Goal: Task Accomplishment & Management: Manage account settings

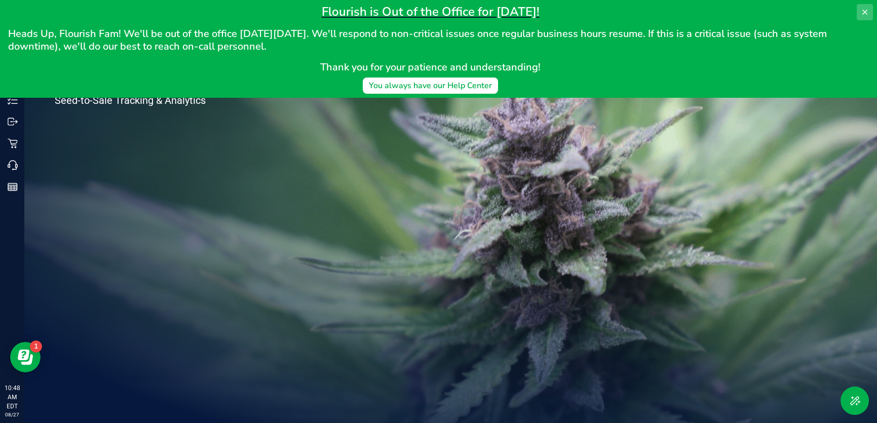
click at [865, 11] on icon at bounding box center [864, 12] width 5 height 5
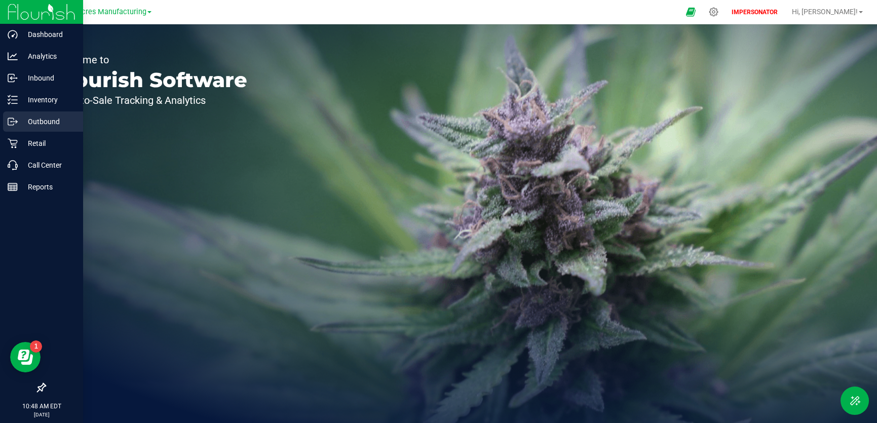
click at [37, 124] on p "Outbound" at bounding box center [48, 121] width 61 height 12
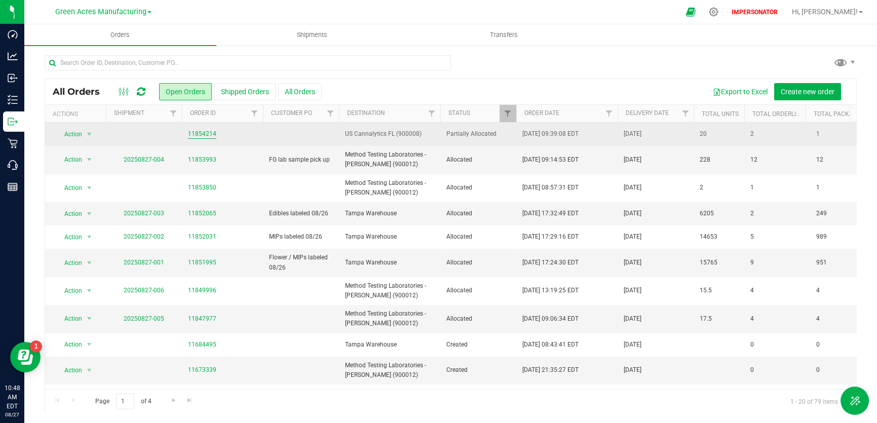
click at [208, 132] on link "11854214" at bounding box center [202, 134] width 28 height 10
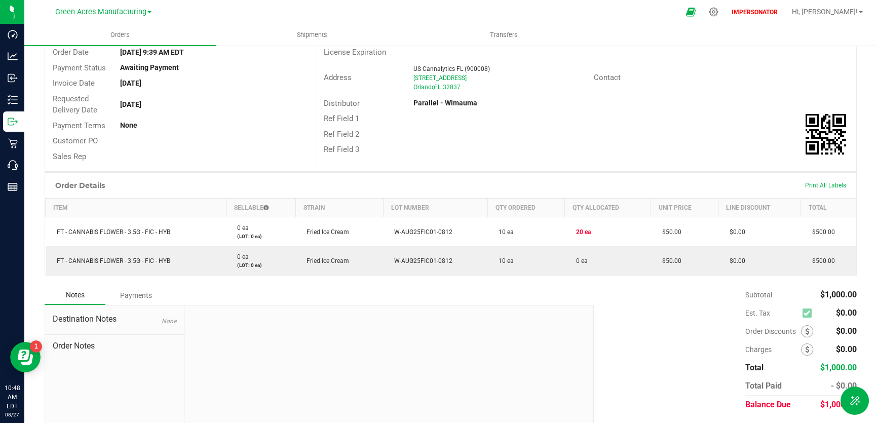
scroll to position [124, 0]
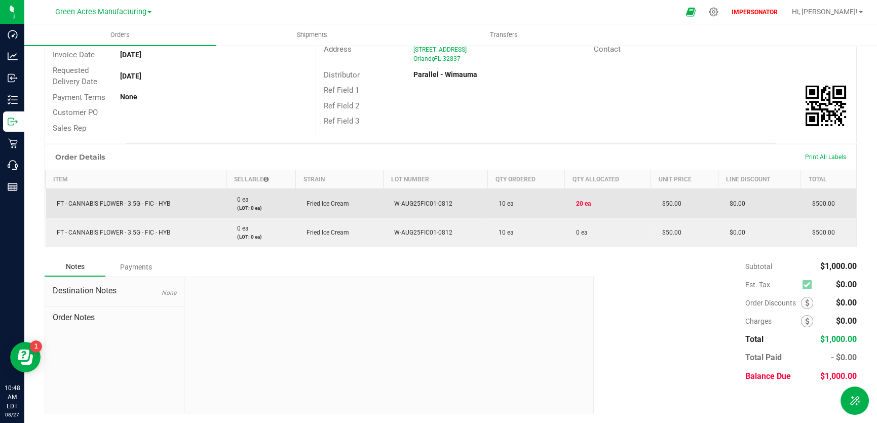
click at [576, 204] on span "20 ea" at bounding box center [581, 203] width 20 height 7
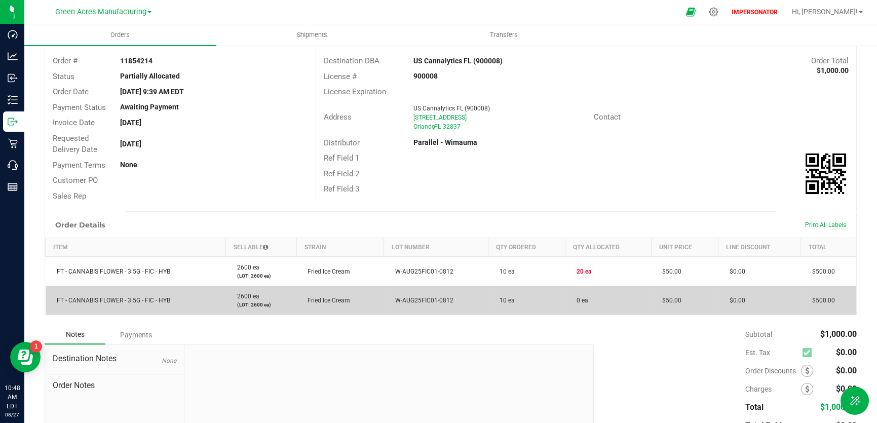
scroll to position [0, 0]
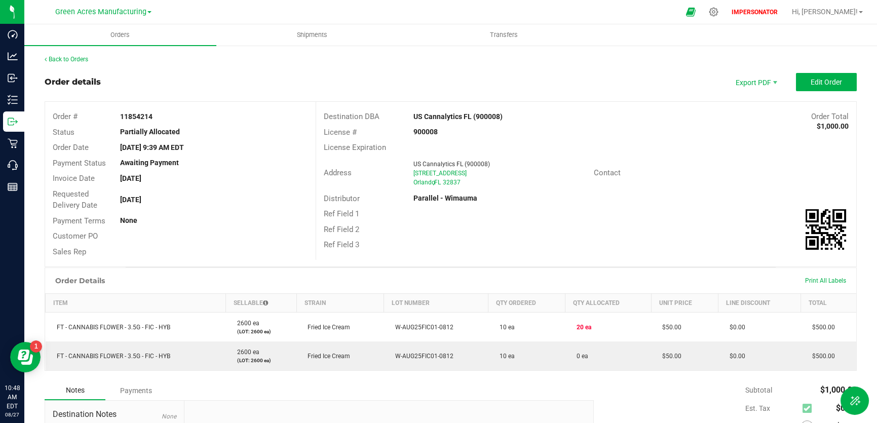
click at [145, 119] on strong "11854214" at bounding box center [136, 116] width 32 height 8
copy strong "11854214"
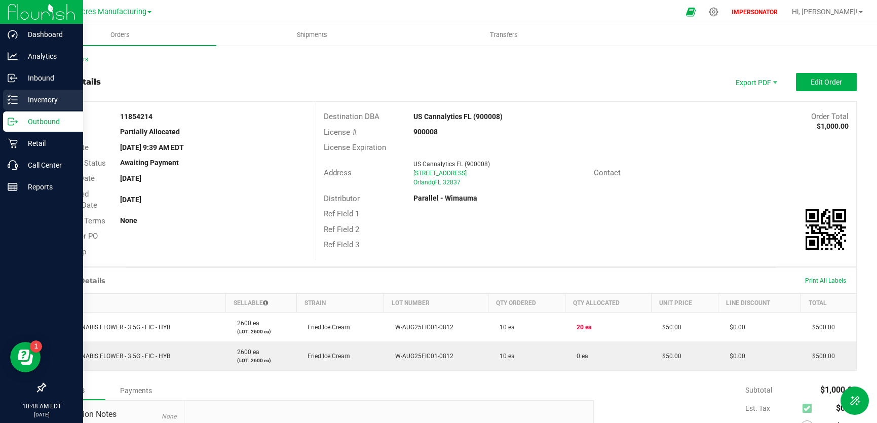
click at [14, 106] on div "Inventory" at bounding box center [43, 100] width 80 height 20
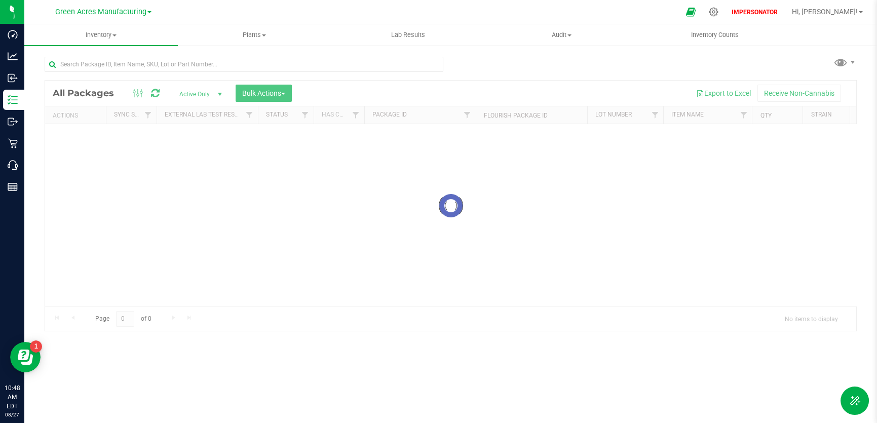
click at [139, 93] on div at bounding box center [450, 206] width 811 height 250
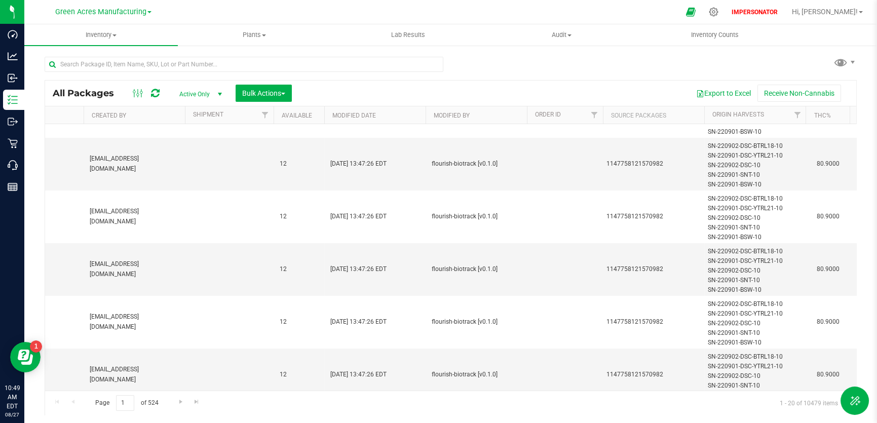
scroll to position [0, 1149]
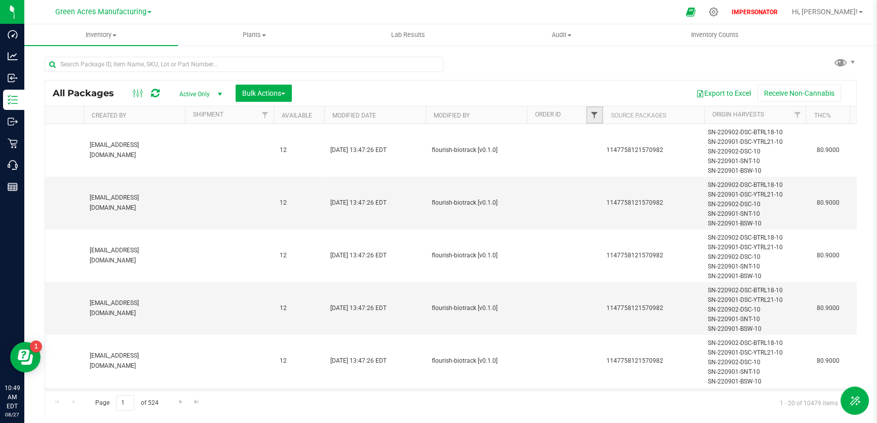
click at [596, 114] on span "Filter" at bounding box center [594, 115] width 8 height 8
paste input "11854214"
type input "11854214"
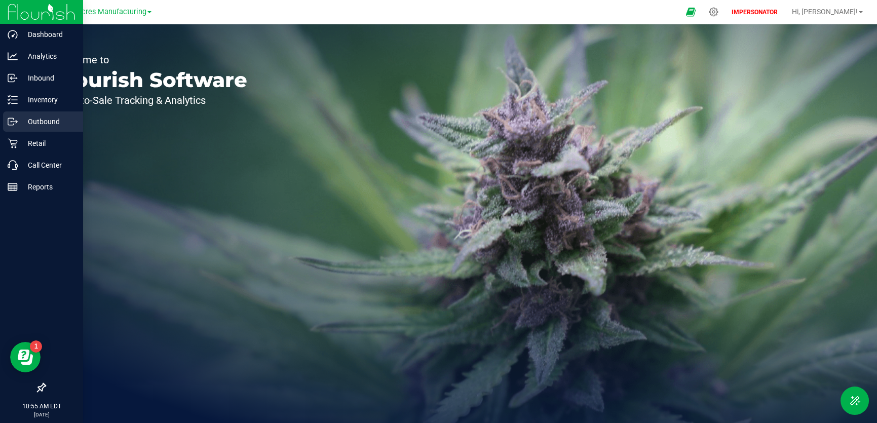
click at [23, 123] on p "Outbound" at bounding box center [48, 121] width 61 height 12
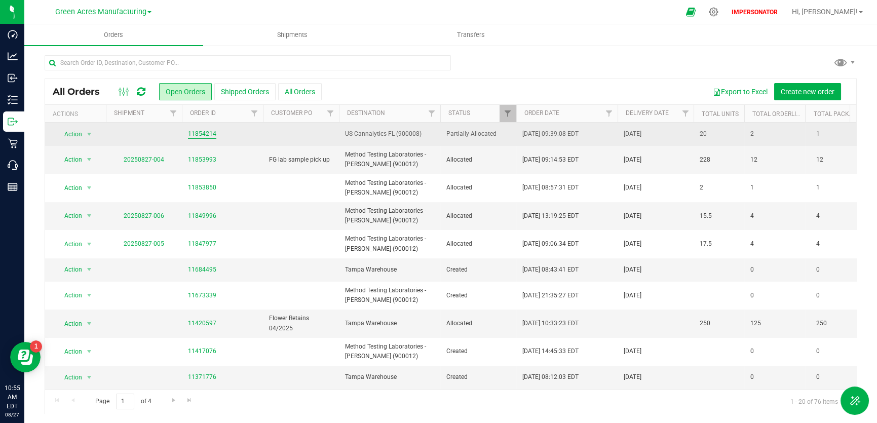
click at [203, 135] on link "11854214" at bounding box center [202, 134] width 28 height 10
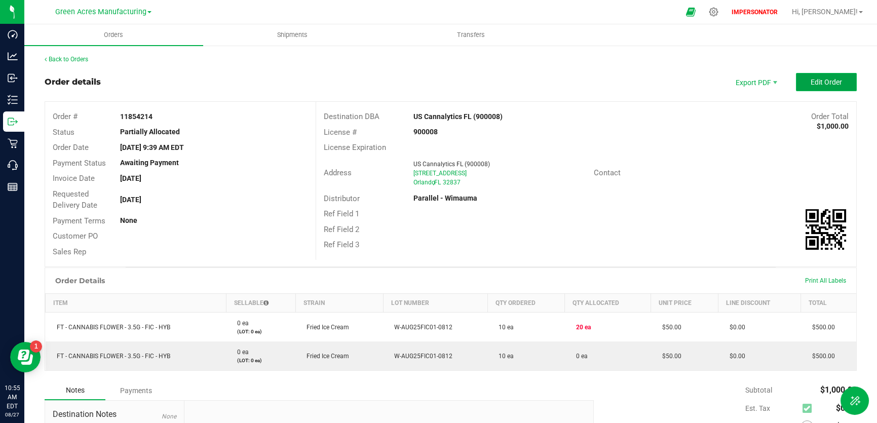
click at [805, 87] on button "Edit Order" at bounding box center [826, 82] width 61 height 18
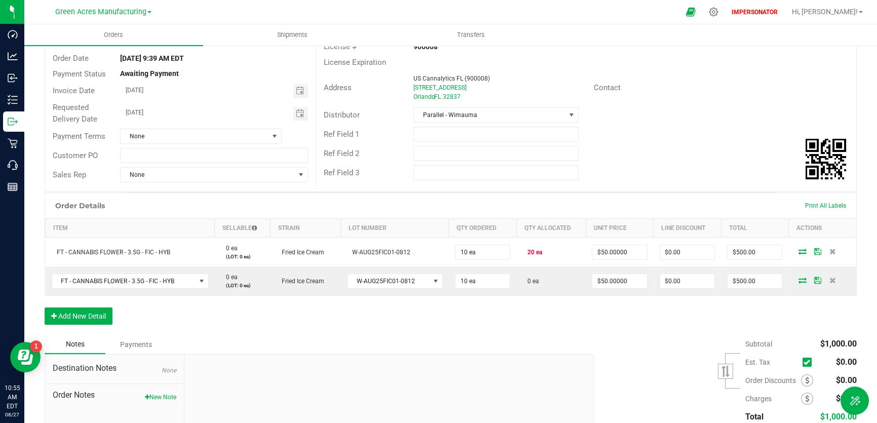
scroll to position [90, 0]
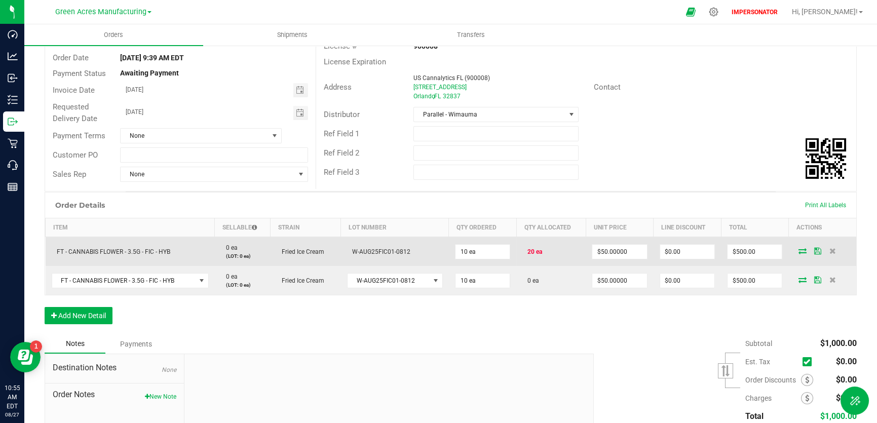
click at [796, 254] on td at bounding box center [822, 251] width 68 height 29
click at [798, 253] on icon at bounding box center [802, 251] width 8 height 6
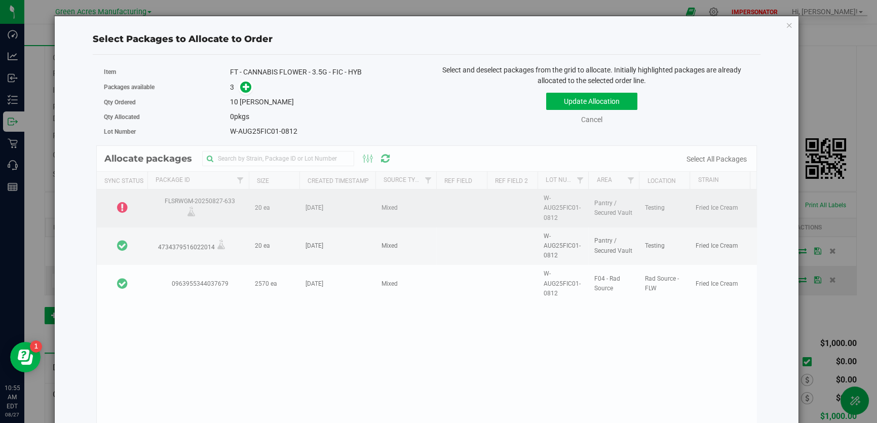
click at [126, 205] on icon at bounding box center [122, 207] width 11 height 12
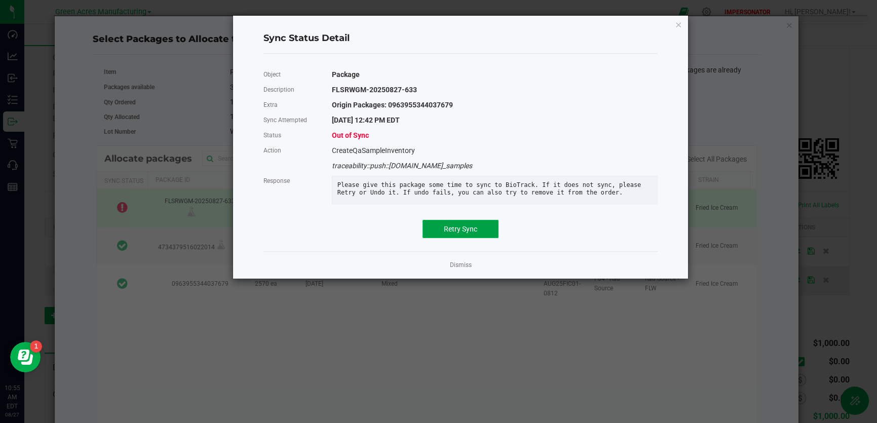
click at [444, 238] on button "Retry Sync" at bounding box center [460, 229] width 76 height 18
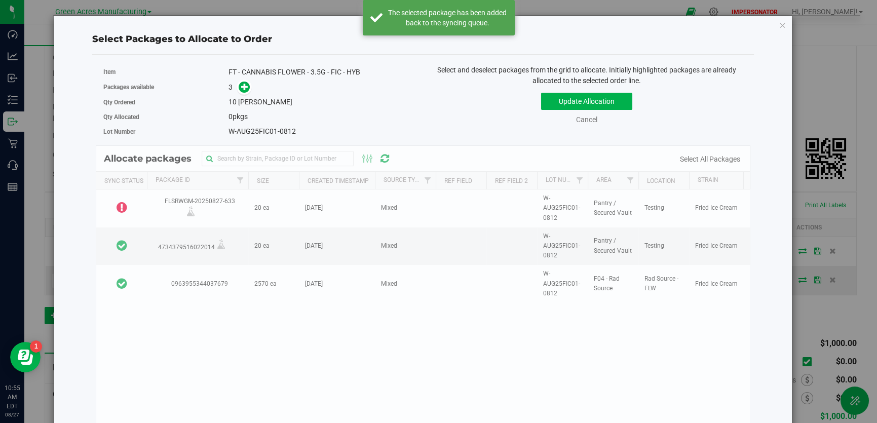
drag, startPoint x: 242, startPoint y: 199, endPoint x: 207, endPoint y: 199, distance: 35.5
click at [207, 199] on div "Allocate packages Sync Status Package Id Size Created Timestamp Source Type Ref…" at bounding box center [423, 294] width 654 height 298
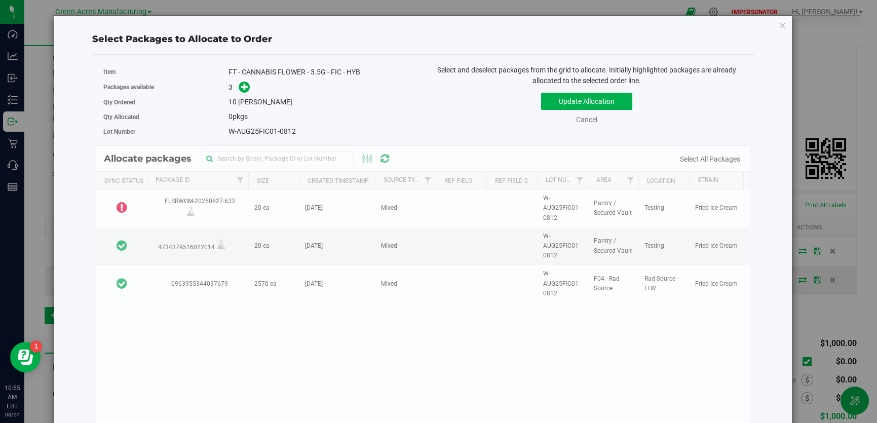
click at [237, 201] on div "Allocate packages Sync Status Package Id Size Created Timestamp Source Type Ref…" at bounding box center [423, 294] width 654 height 298
drag, startPoint x: 234, startPoint y: 202, endPoint x: 190, endPoint y: 199, distance: 44.1
click at [188, 196] on div "Allocate packages Sync Status Package Id Size Created Timestamp Source Type Ref…" at bounding box center [423, 294] width 654 height 298
click at [590, 121] on link "Cancel" at bounding box center [586, 119] width 21 height 8
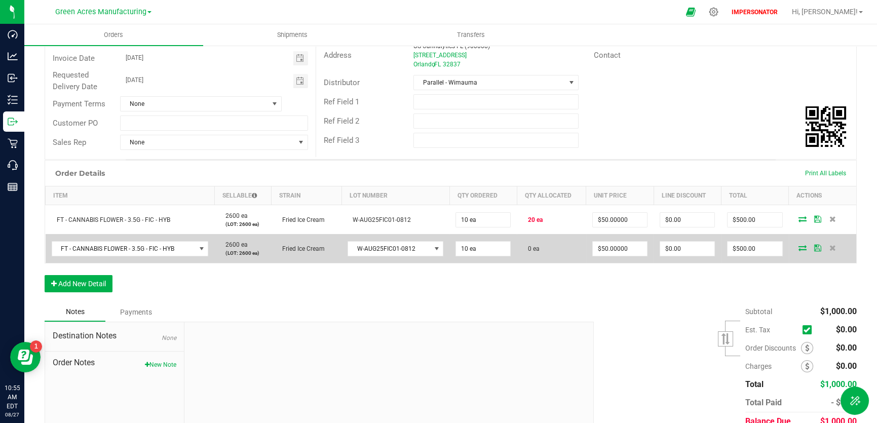
scroll to position [144, 0]
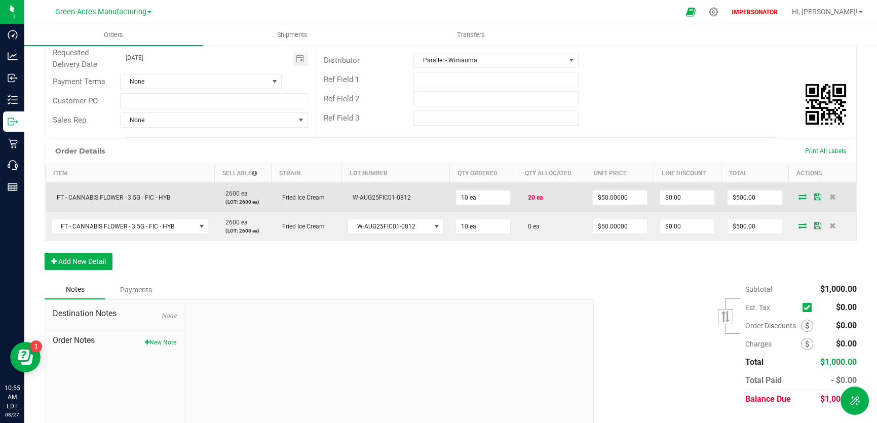
click at [801, 194] on span at bounding box center [802, 196] width 15 height 6
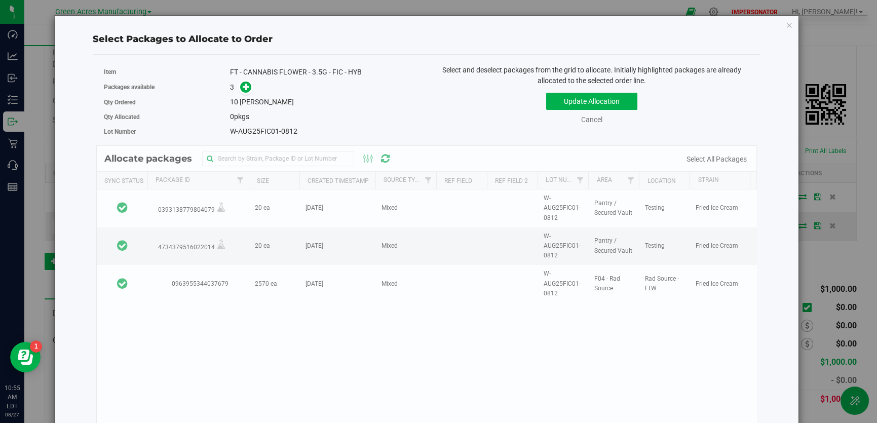
click at [172, 210] on div "Allocate packages Sync Status Package Id Size Created Timestamp Source Type Ref…" at bounding box center [426, 294] width 660 height 298
click at [587, 117] on link "Cancel" at bounding box center [591, 119] width 21 height 8
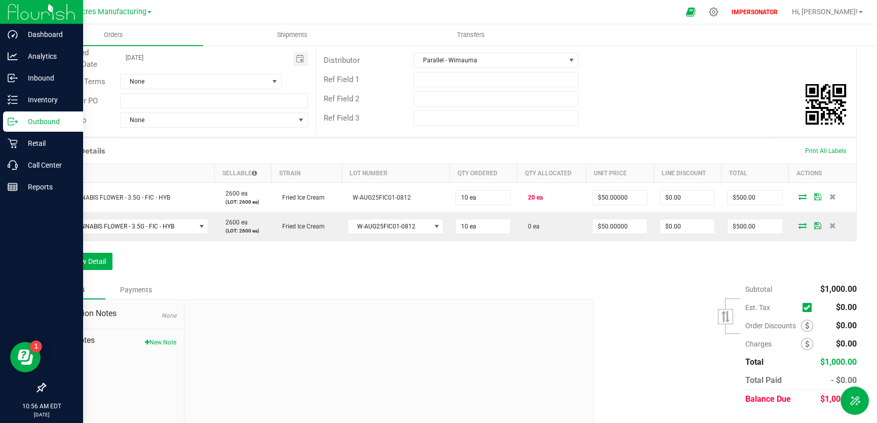
click at [23, 125] on p "Outbound" at bounding box center [48, 121] width 61 height 12
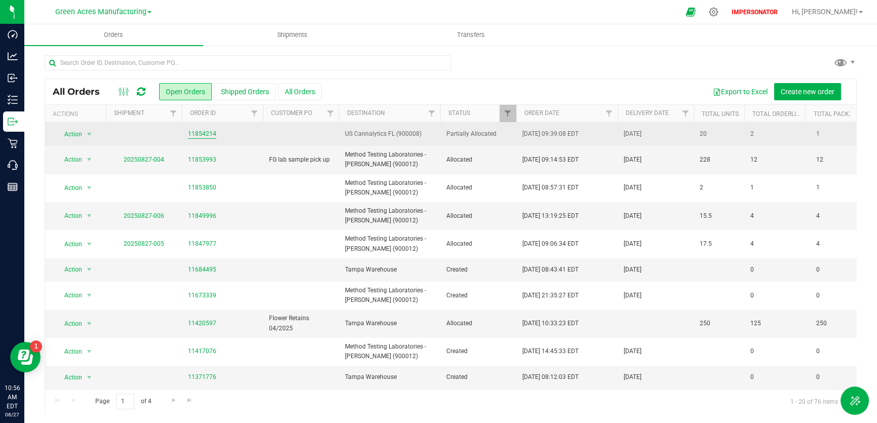
click at [198, 137] on link "11854214" at bounding box center [202, 134] width 28 height 10
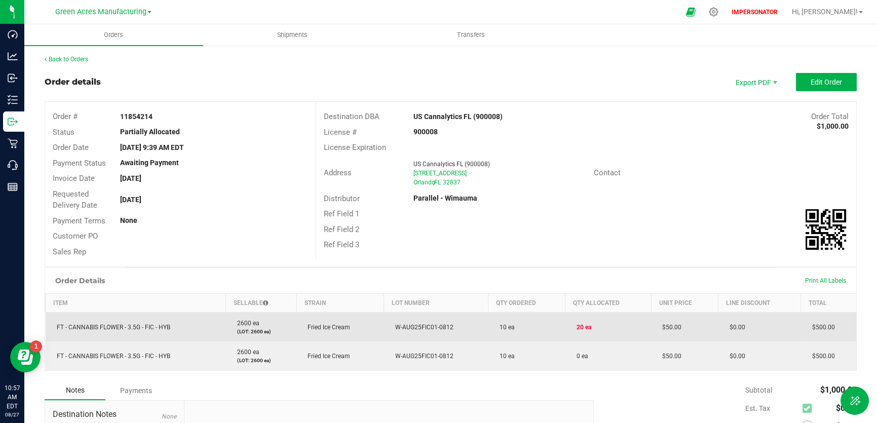
drag, startPoint x: 173, startPoint y: 329, endPoint x: 54, endPoint y: 325, distance: 119.1
click at [54, 325] on td "FT - CANNABIS FLOWER - 3.5G - FIC - HYB" at bounding box center [136, 326] width 180 height 29
copy span "FT - CANNABIS FLOWER - 3.5G - FIC - HYB"
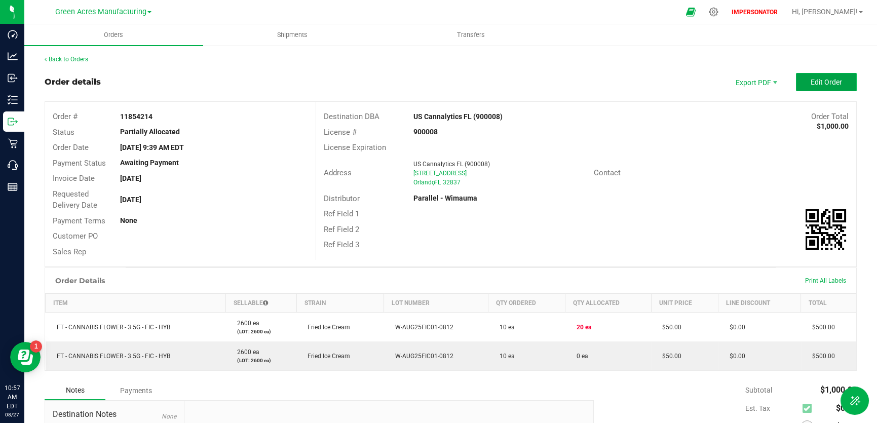
click at [809, 87] on button "Edit Order" at bounding box center [826, 82] width 61 height 18
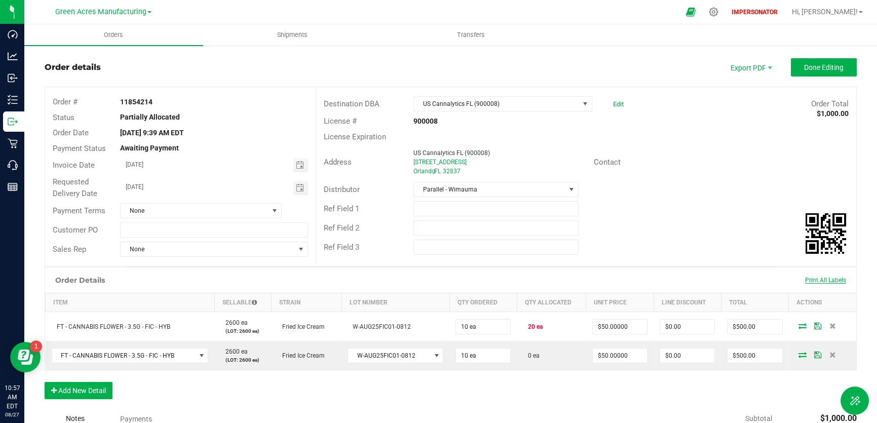
scroll to position [20, 0]
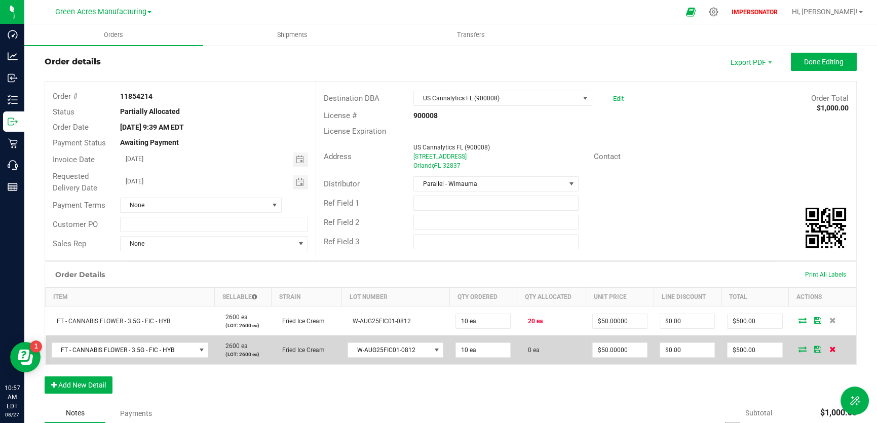
click at [829, 346] on icon at bounding box center [832, 349] width 7 height 6
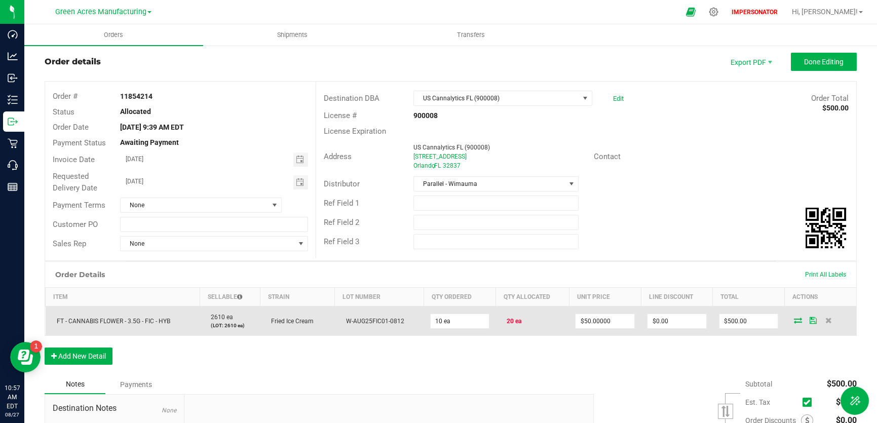
click at [790, 319] on span at bounding box center [797, 320] width 15 height 6
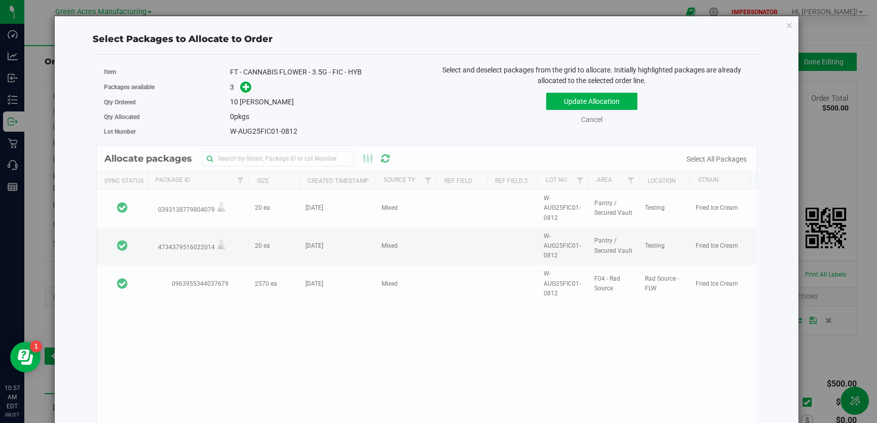
click at [434, 215] on div "Allocate packages Sync Status Package Id Size Created Timestamp Source Type Ref…" at bounding box center [426, 294] width 660 height 298
click at [430, 212] on div "Allocate packages Sync Status Package Id Size Created Timestamp Source Type Ref…" at bounding box center [426, 294] width 660 height 298
click at [486, 223] on div "Allocate packages Sync Status Package Id Size Created Timestamp Source Type Ref…" at bounding box center [426, 294] width 660 height 298
click at [487, 223] on div "Allocate packages Sync Status Package Id Size Created Timestamp Source Type Ref…" at bounding box center [426, 294] width 660 height 298
click at [488, 222] on div "Allocate packages Sync Status Package Id Size Created Timestamp Source Type Ref…" at bounding box center [426, 294] width 660 height 298
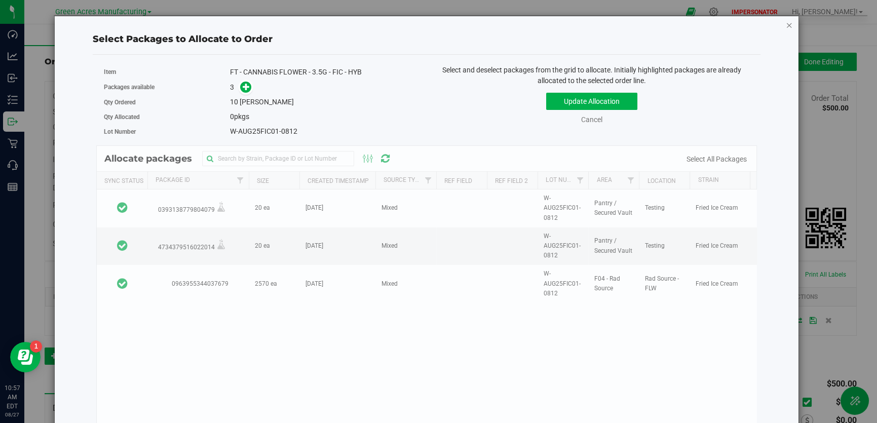
click at [785, 22] on icon "button" at bounding box center [788, 25] width 7 height 12
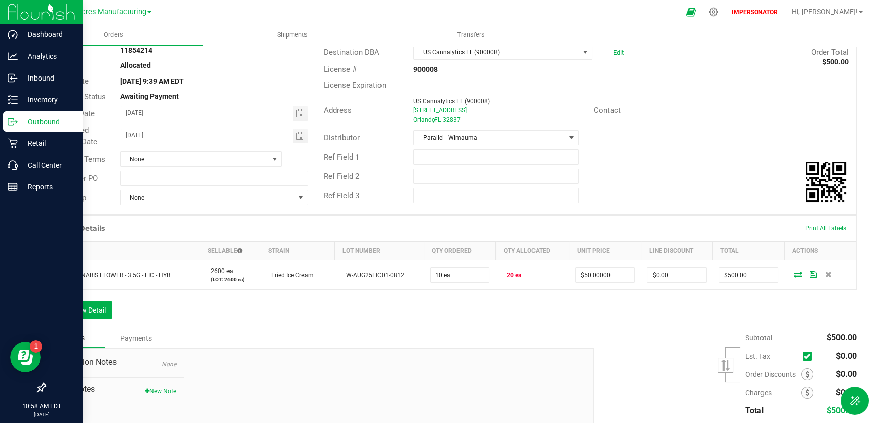
scroll to position [67, 0]
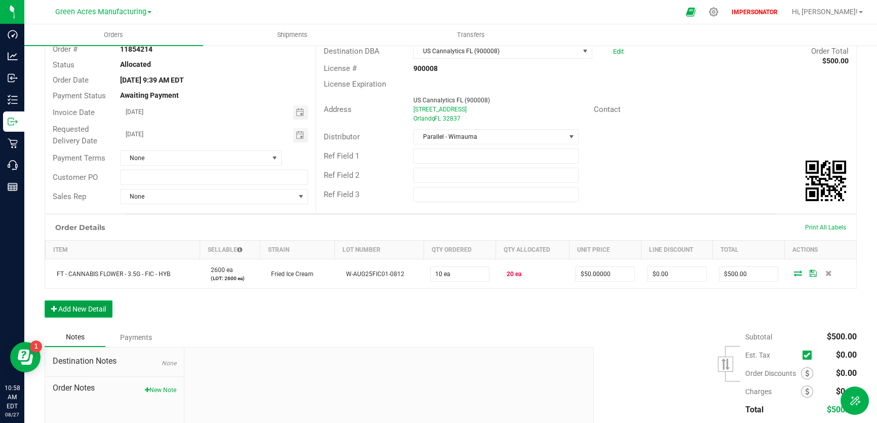
click at [100, 312] on button "Add New Detail" at bounding box center [79, 308] width 68 height 17
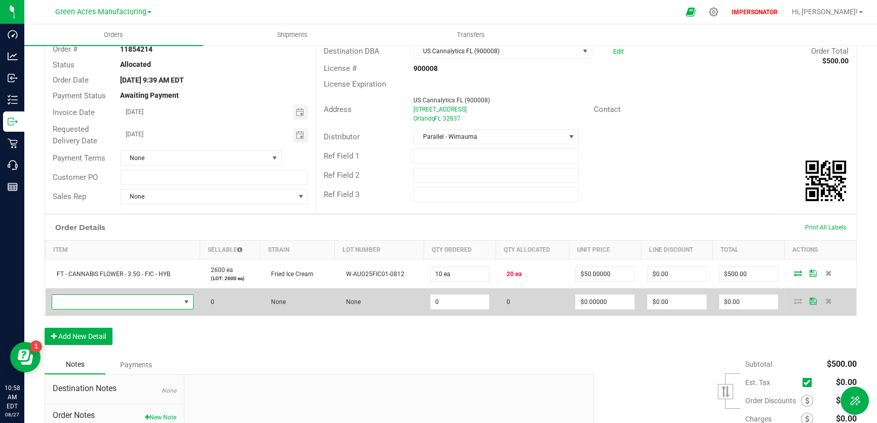
click at [144, 307] on span "NO DATA FOUND" at bounding box center [116, 302] width 129 height 14
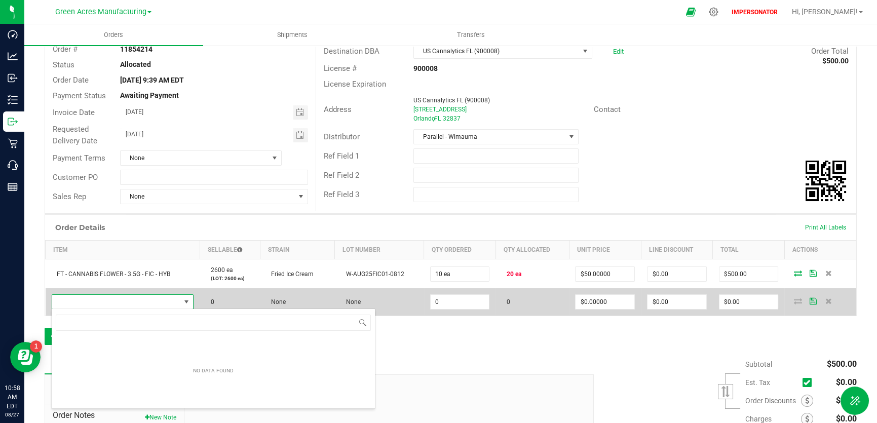
scroll to position [15, 141]
type input "FT - CANNABIS FLOWER - 3.5G - FIC - HYB"
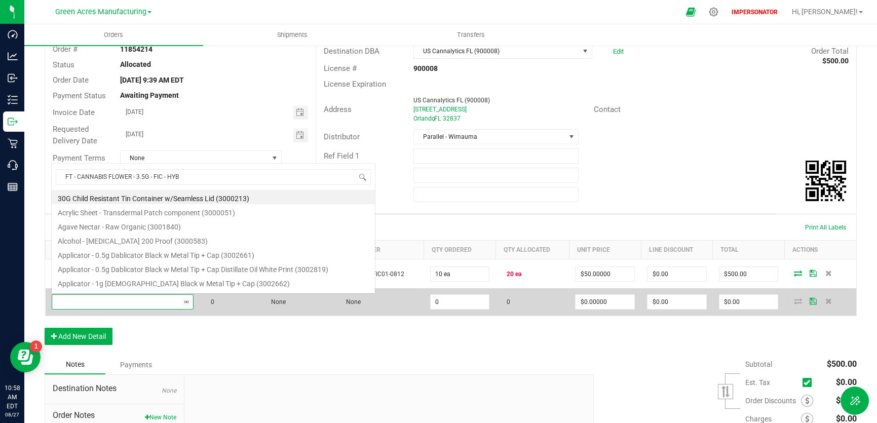
scroll to position [0, 0]
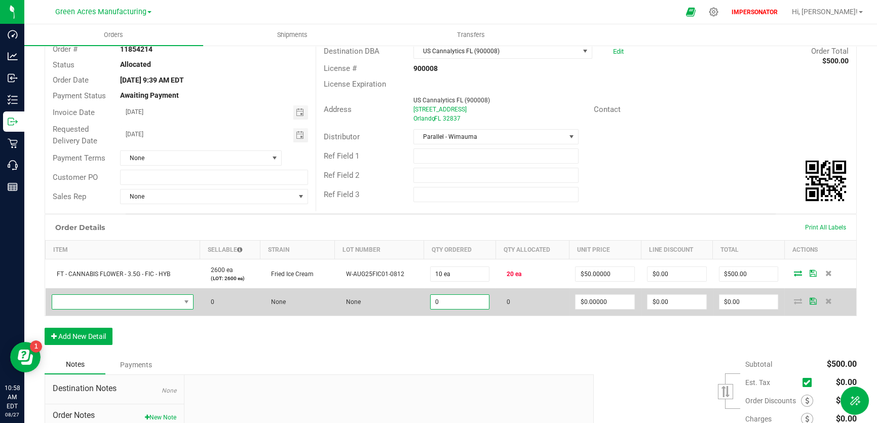
click at [170, 299] on span "NO DATA FOUND" at bounding box center [116, 302] width 129 height 14
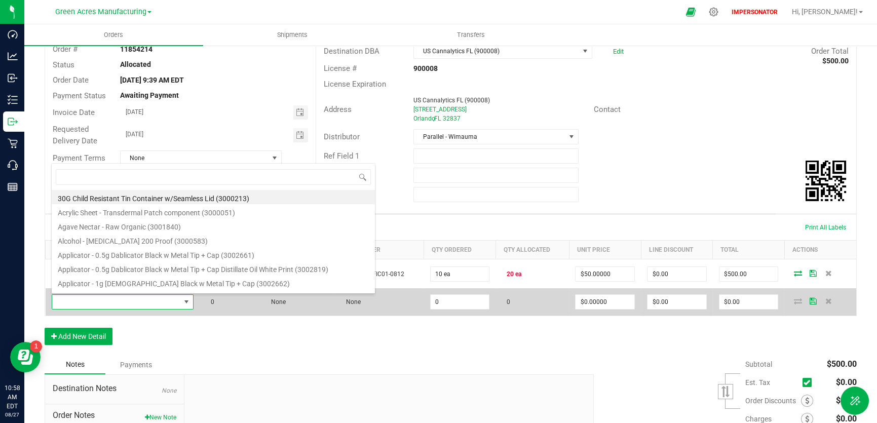
scroll to position [15, 140]
type input "FT - CANNABIS FLOWER - 3.5G - FIC - HYB"
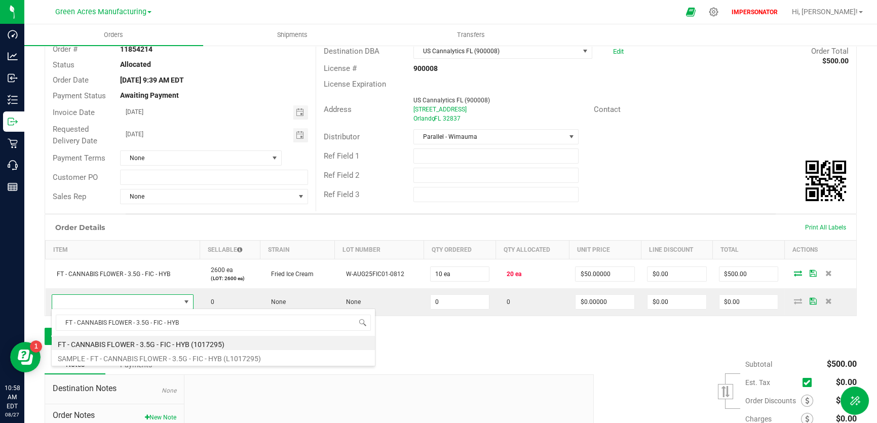
click at [175, 339] on li "FT - CANNABIS FLOWER - 3.5G - FIC - HYB (1017295)" at bounding box center [213, 343] width 323 height 14
type input "0 ea"
type input "$50.00000"
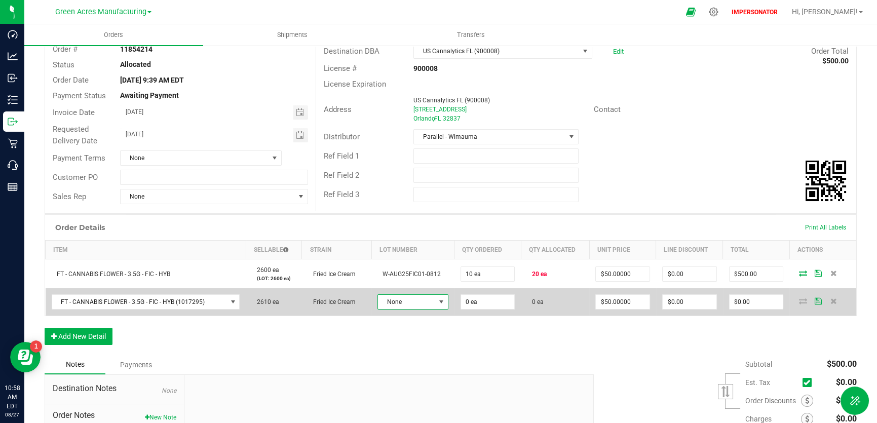
click at [406, 304] on span "None" at bounding box center [406, 302] width 57 height 14
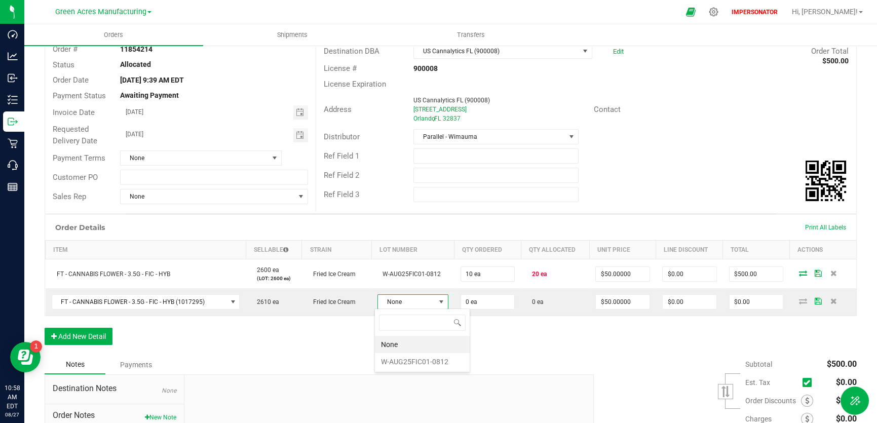
click at [404, 359] on li "W-AUG25FIC01-0812" at bounding box center [422, 361] width 95 height 17
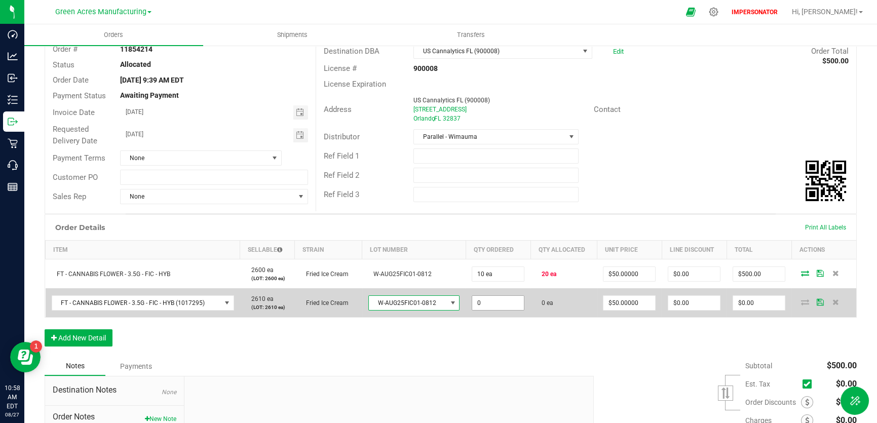
click at [472, 306] on input "0" at bounding box center [498, 303] width 52 height 14
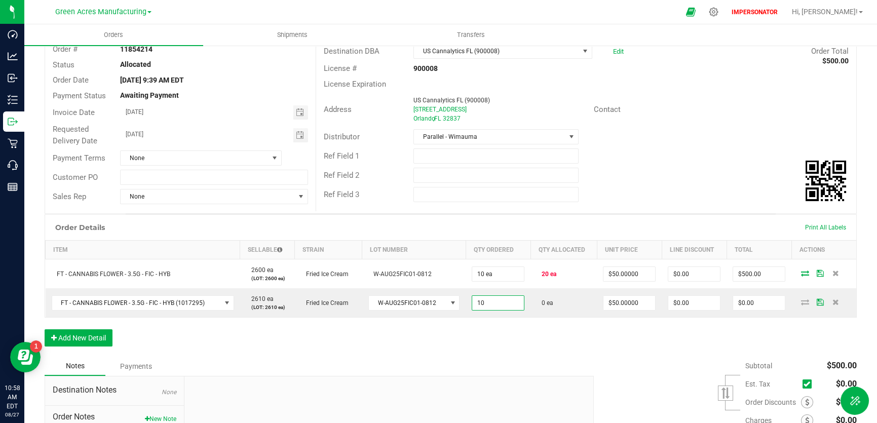
type input "10 ea"
type input "$500.00"
click at [546, 332] on div "Order Details Print All Labels Item Sellable Strain Lot Number Qty Ordered Qty …" at bounding box center [451, 285] width 812 height 142
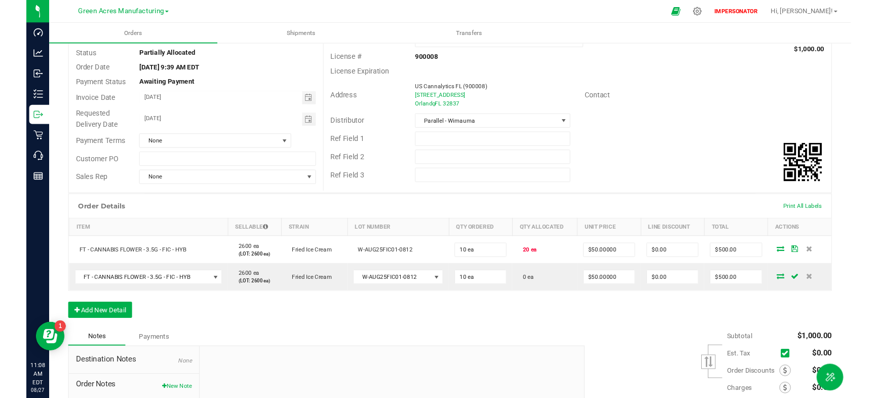
scroll to position [83, 0]
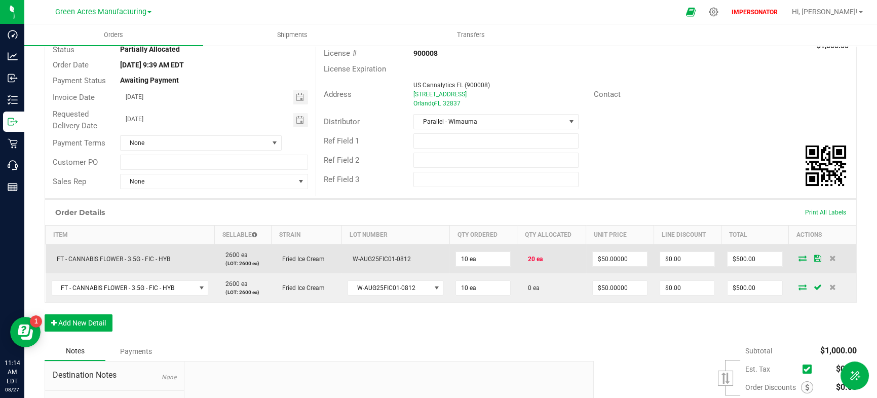
click at [798, 259] on icon at bounding box center [802, 258] width 8 height 6
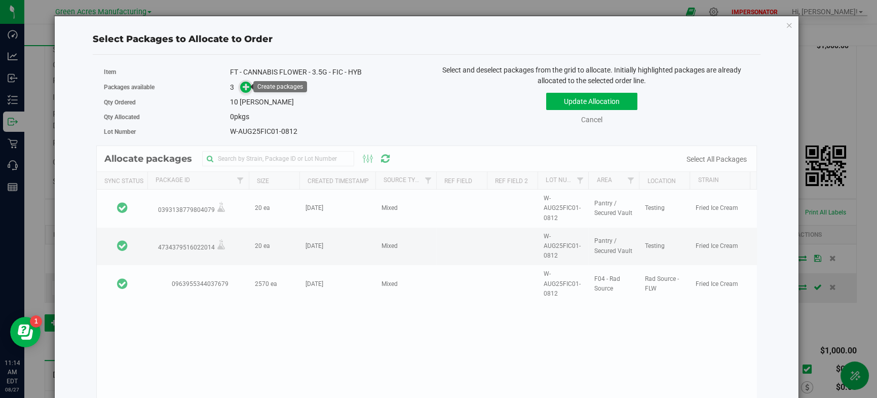
click at [245, 88] on icon at bounding box center [246, 86] width 7 height 7
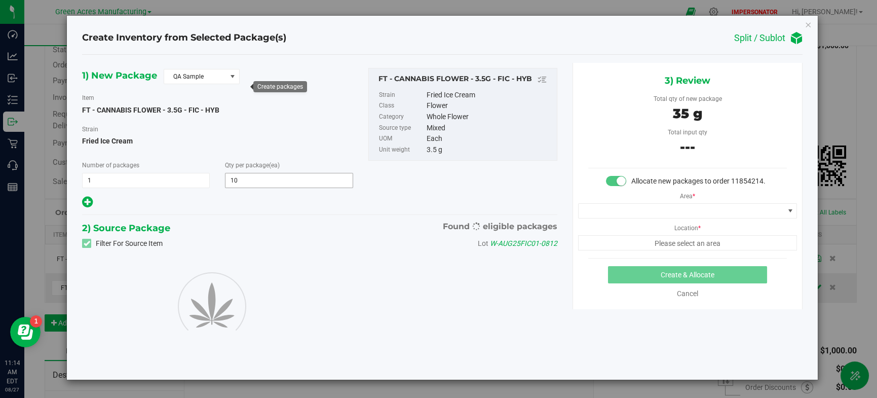
type input "10"
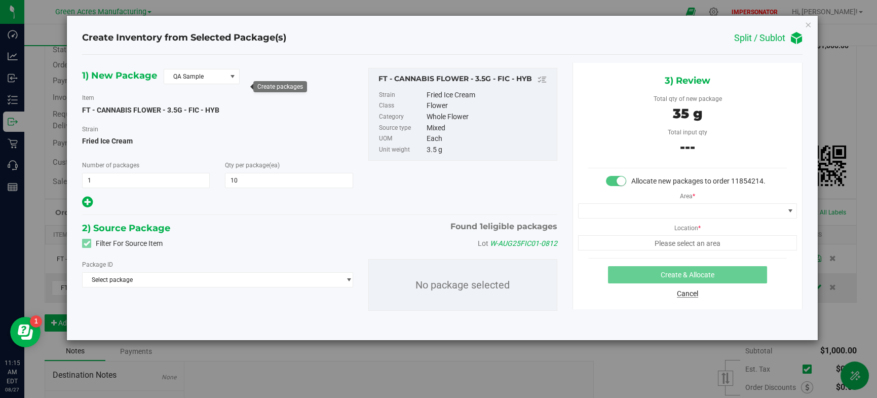
click at [690, 294] on link "Cancel" at bounding box center [687, 293] width 21 height 8
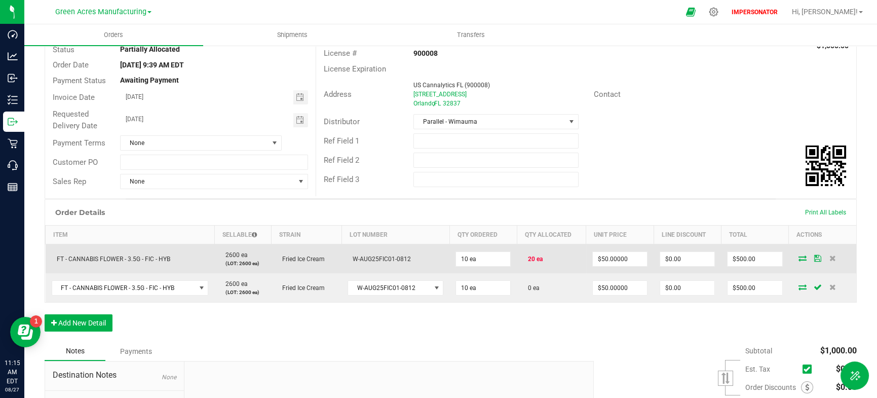
click at [798, 255] on icon at bounding box center [802, 258] width 8 height 6
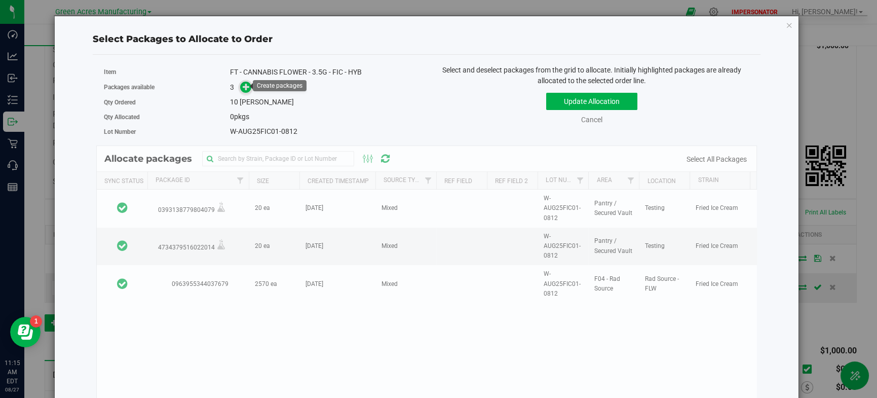
click at [245, 83] on icon at bounding box center [246, 86] width 7 height 7
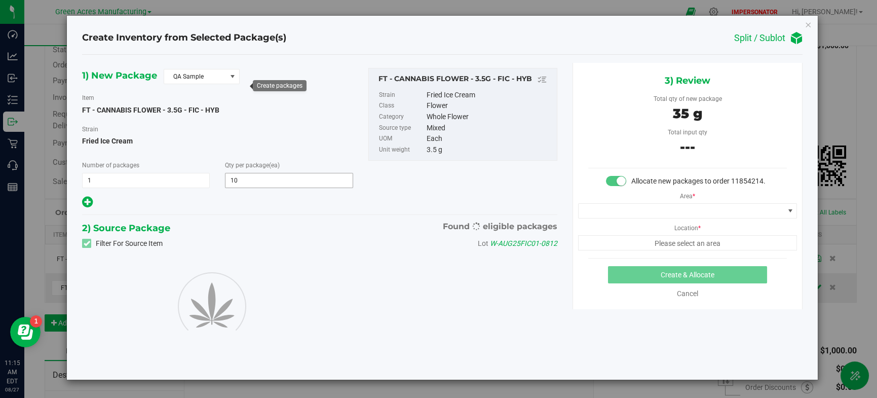
type input "10"
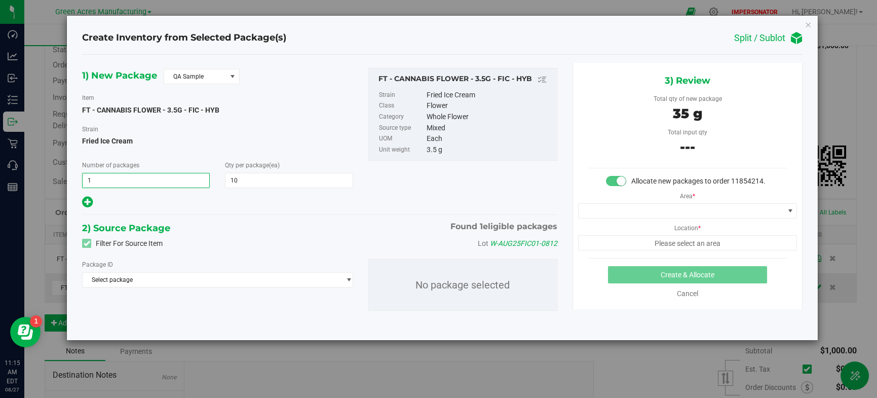
click at [141, 173] on span "1 1" at bounding box center [146, 180] width 128 height 15
drag, startPoint x: 110, startPoint y: 180, endPoint x: 90, endPoint y: 173, distance: 21.9
click at [90, 173] on input "1" at bounding box center [146, 180] width 127 height 14
type input "2"
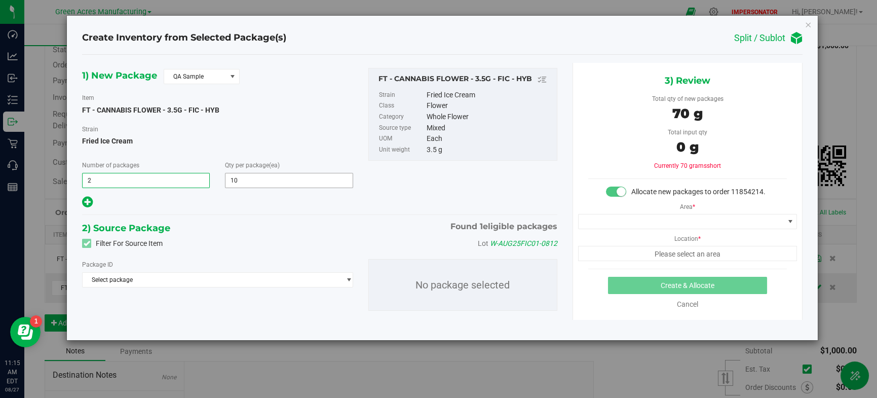
type input "2"
drag, startPoint x: 259, startPoint y: 180, endPoint x: 223, endPoint y: 177, distance: 36.0
click at [223, 177] on div "Qty per package (ea) 10 10" at bounding box center [288, 174] width 143 height 28
type input "11"
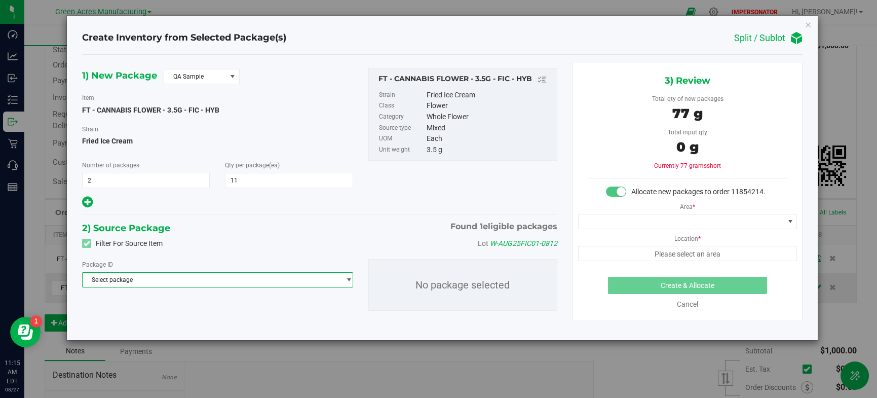
click at [322, 278] on span "Select package" at bounding box center [211, 279] width 257 height 14
click at [274, 318] on li "0963955344037679 ( FT - CANNABIS FLOWER - 3.5G - FIC - HYB )" at bounding box center [218, 321] width 270 height 14
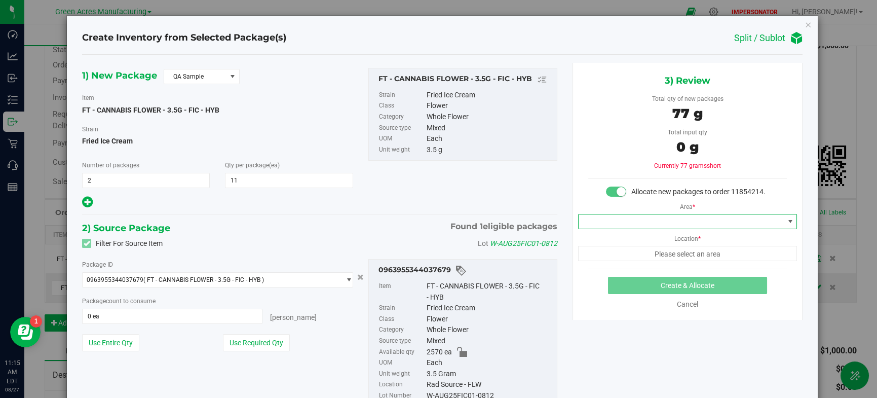
click at [767, 217] on span at bounding box center [680, 221] width 205 height 14
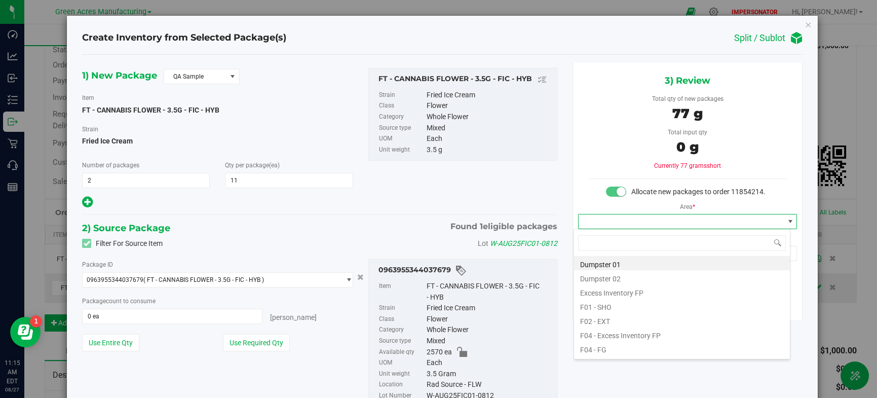
scroll to position [15, 217]
type input "pan"
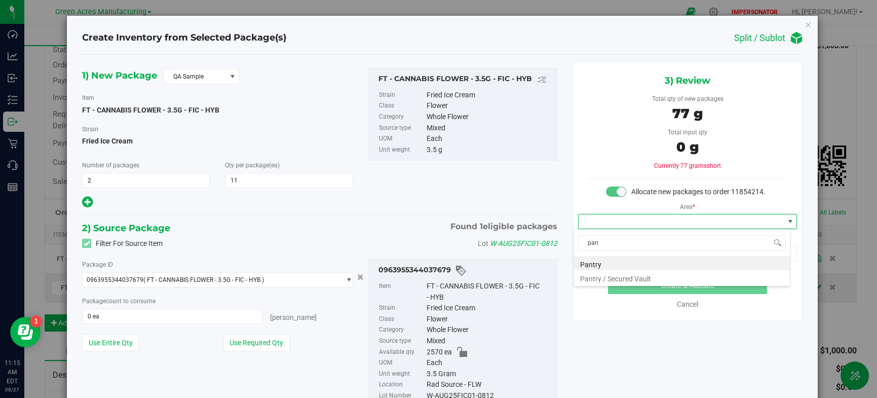
click at [665, 272] on li "Pantry / Secured Vault" at bounding box center [682, 277] width 216 height 14
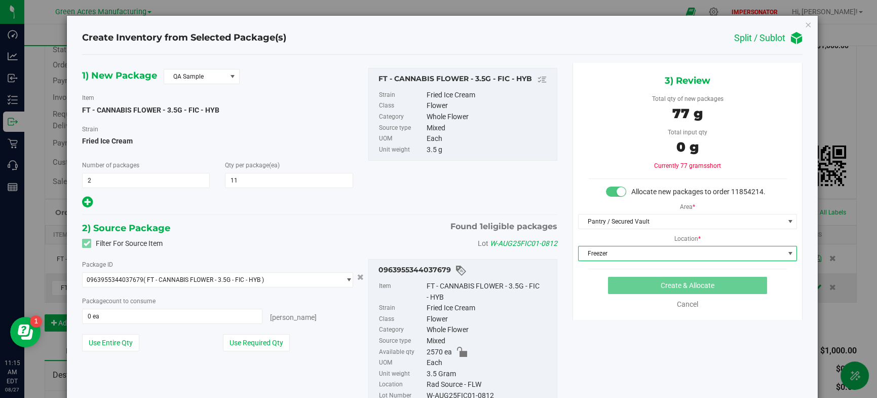
click at [667, 258] on span "Freezer" at bounding box center [680, 253] width 205 height 14
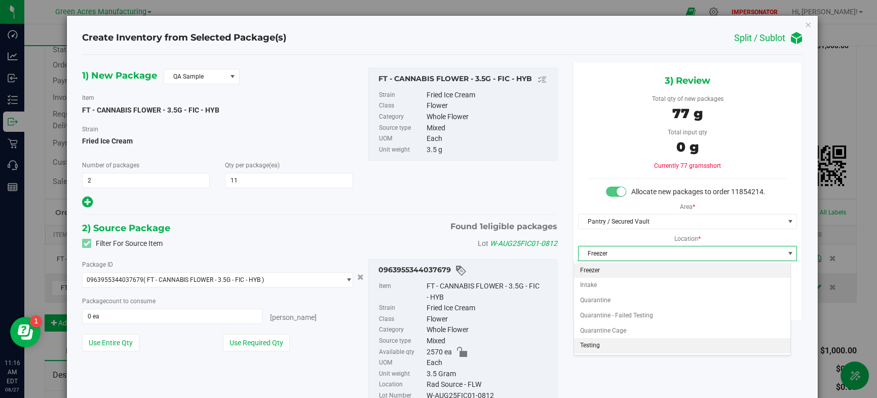
drag, startPoint x: 625, startPoint y: 348, endPoint x: 671, endPoint y: 354, distance: 46.6
click at [625, 347] on li "Testing" at bounding box center [682, 345] width 216 height 15
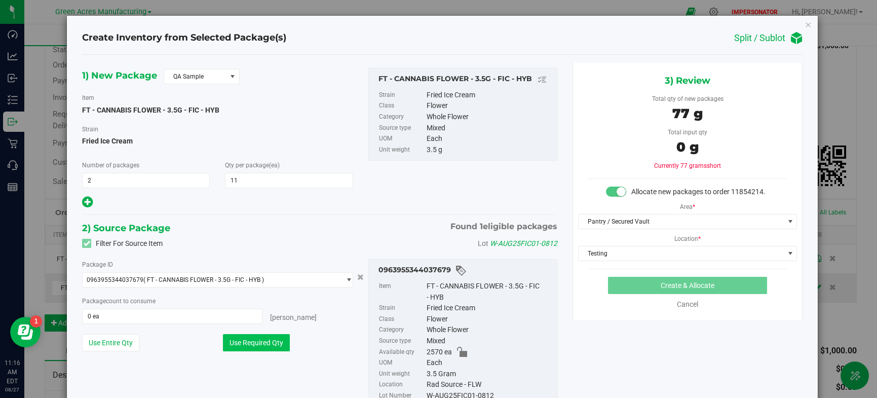
drag, startPoint x: 275, startPoint y: 343, endPoint x: 282, endPoint y: 338, distance: 8.6
click at [275, 343] on button "Use Required Qty" at bounding box center [256, 342] width 67 height 17
type input "22 ea"
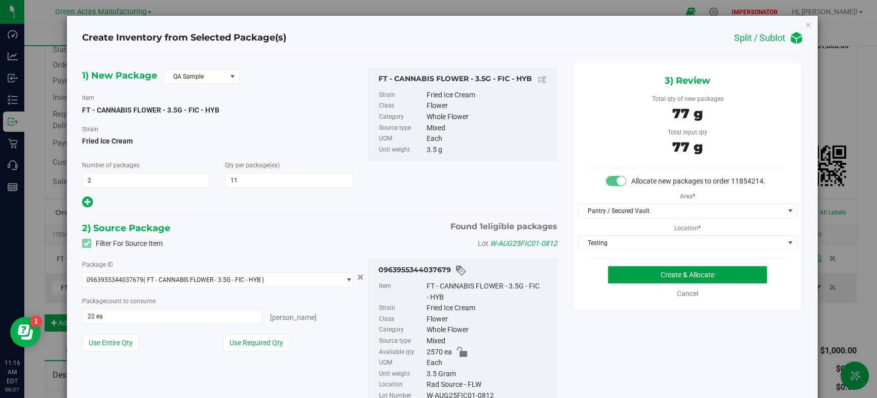
click at [694, 270] on button "Create & Allocate" at bounding box center [687, 274] width 159 height 17
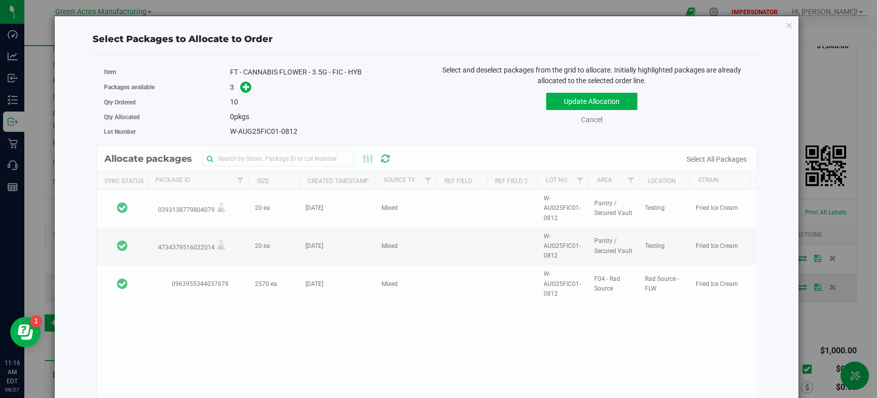
click at [349, 282] on div "Allocate packages Sync Status Package Id Size Created Timestamp Source Type Ref…" at bounding box center [426, 294] width 660 height 298
click at [785, 24] on icon "button" at bounding box center [788, 25] width 7 height 12
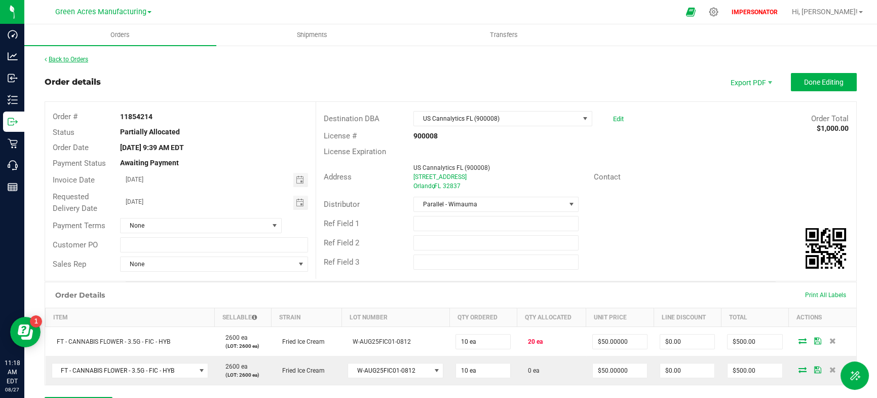
click at [68, 57] on link "Back to Orders" at bounding box center [67, 59] width 44 height 7
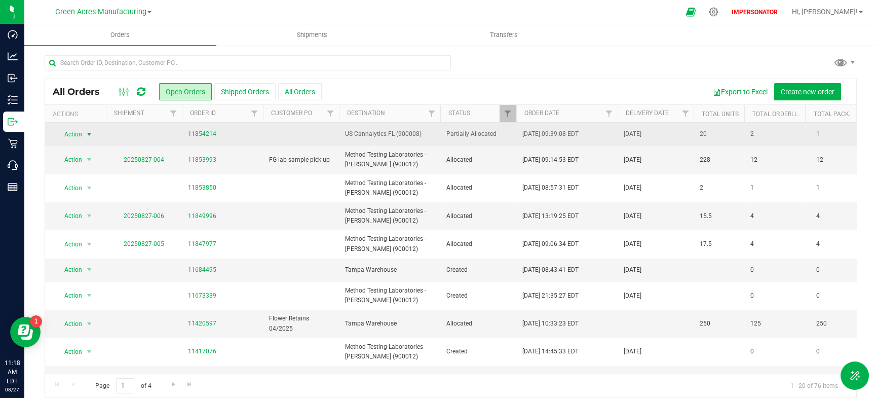
click at [81, 131] on span "Action" at bounding box center [68, 134] width 27 height 14
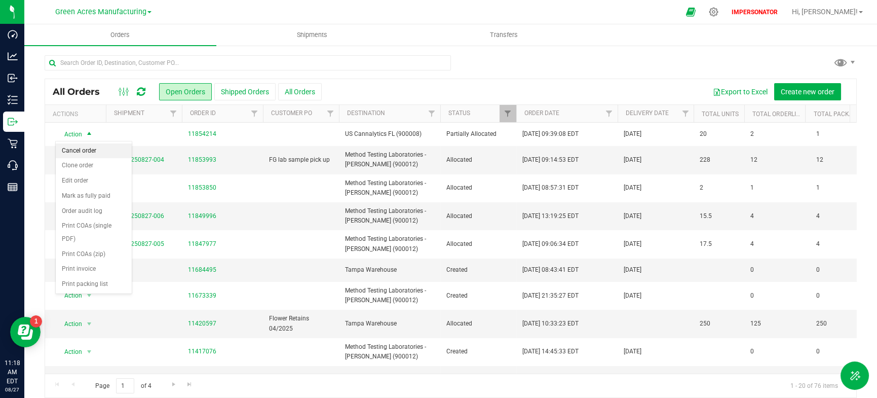
click at [96, 152] on li "Cancel order" at bounding box center [94, 150] width 76 height 15
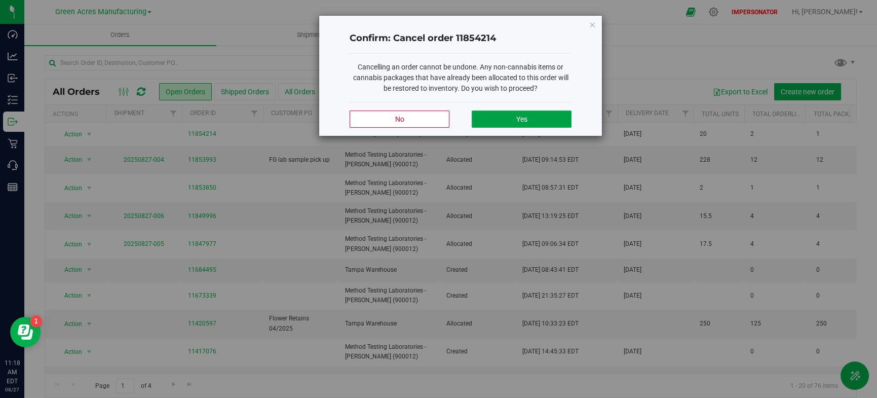
click at [540, 119] on button "Yes" at bounding box center [521, 118] width 100 height 17
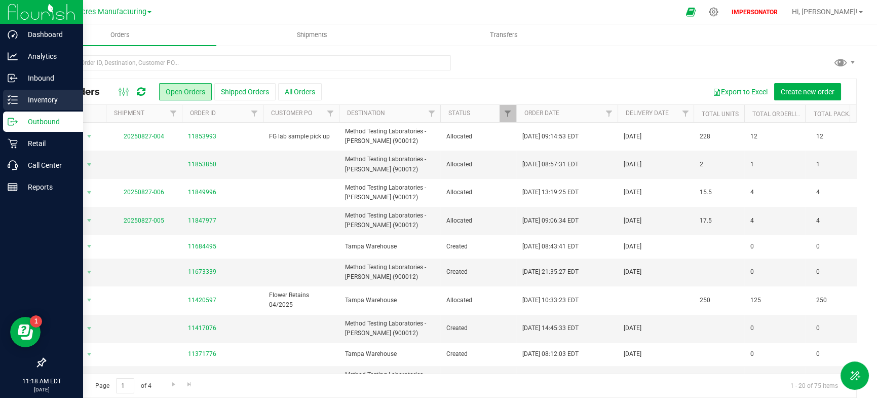
click at [18, 100] on p "Inventory" at bounding box center [48, 100] width 61 height 12
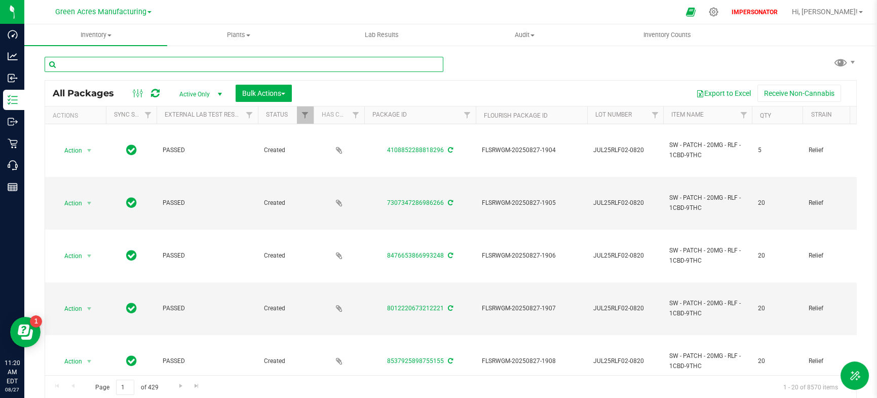
click at [221, 58] on input "text" at bounding box center [244, 64] width 399 height 15
paste input "FT - CANNABIS FLOWER - 3.5G - FIC - HYB"
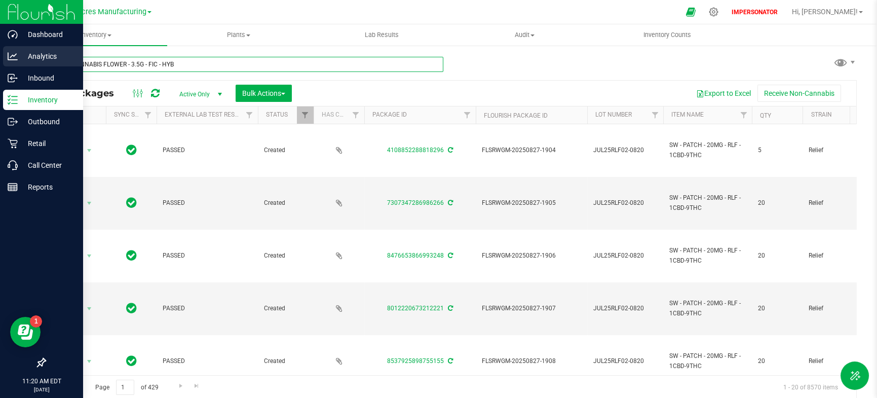
type input "FT - CANNABIS FLOWER - 3.5G - FIC - HYB"
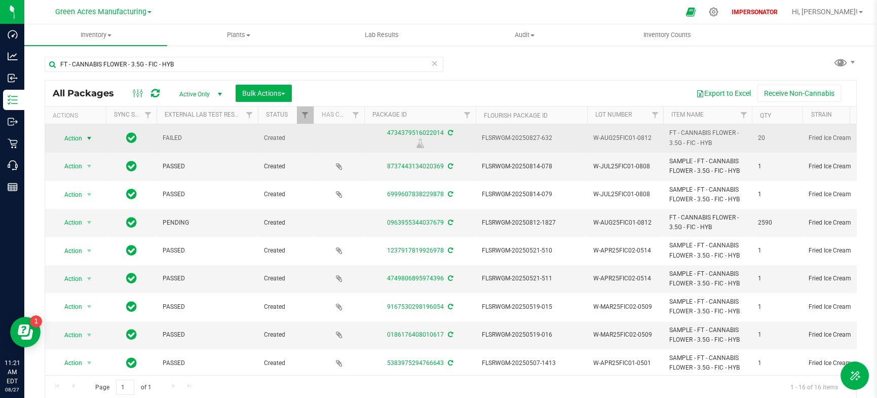
click at [83, 134] on span "select" at bounding box center [89, 138] width 13 height 14
click at [452, 148] on td "4734379516022014" at bounding box center [419, 138] width 111 height 28
click at [452, 132] on div "4734379516022014" at bounding box center [420, 137] width 114 height 20
click at [451, 131] on icon at bounding box center [450, 132] width 5 height 6
click at [92, 137] on span "select" at bounding box center [89, 137] width 8 height 8
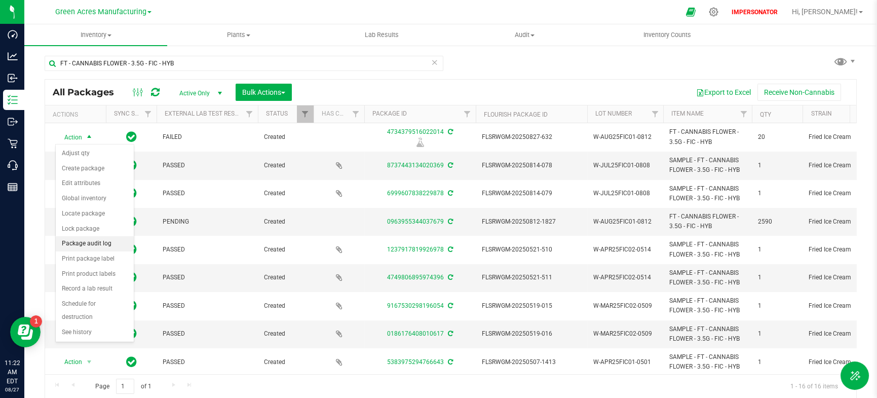
click at [113, 237] on li "Package audit log" at bounding box center [95, 243] width 78 height 15
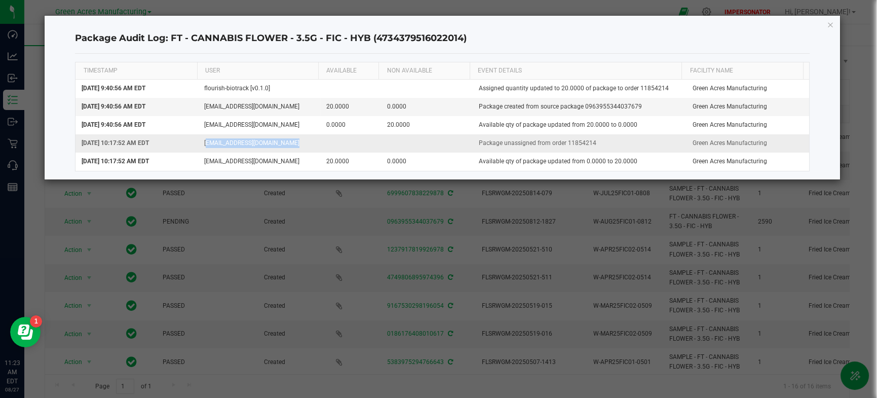
drag, startPoint x: 286, startPoint y: 147, endPoint x: 480, endPoint y: 133, distance: 193.9
click at [200, 143] on td "wcavanaugh@liveparallel.com" at bounding box center [259, 143] width 122 height 18
click at [830, 24] on icon "button" at bounding box center [829, 24] width 7 height 12
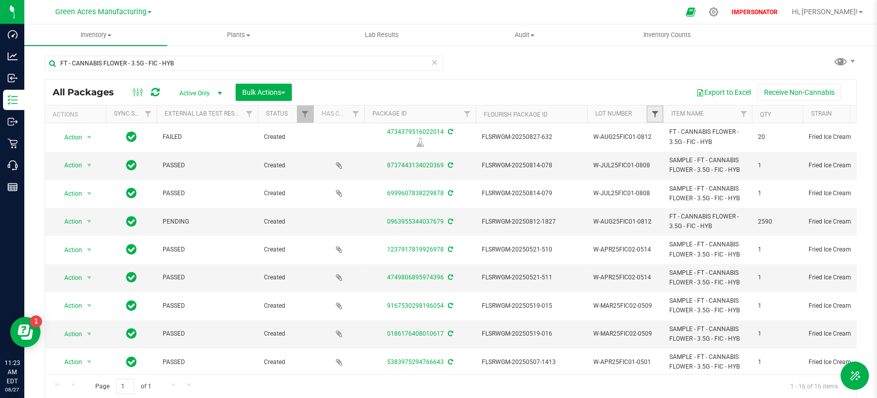
click at [655, 114] on span "Filter" at bounding box center [654, 114] width 8 height 8
paste input "W-AUG25FIC01-0812"
type input "W-AUG25FIC01-0812"
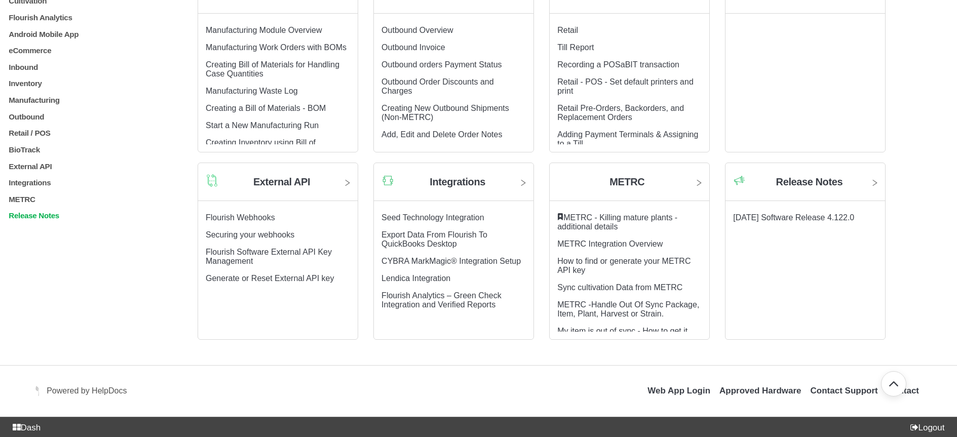
scroll to position [641, 0]
click at [36, 154] on p "BioTrack" at bounding box center [86, 149] width 157 height 9
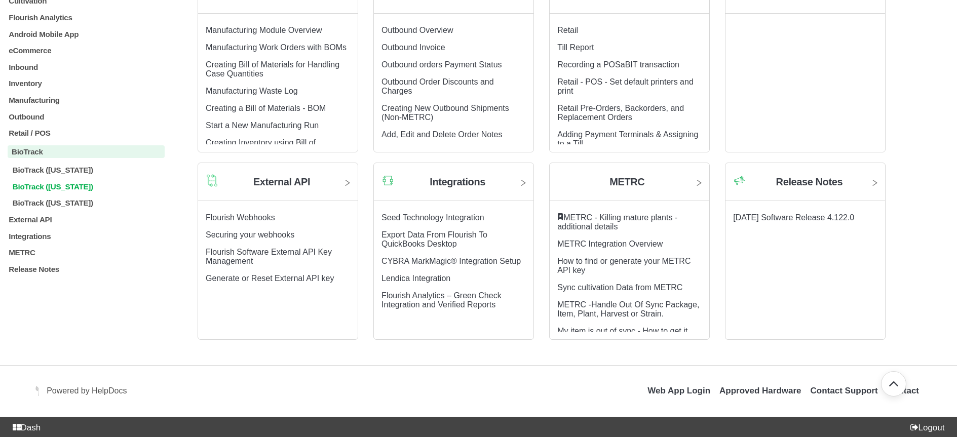
click at [69, 191] on p "BioTrack (Florida)" at bounding box center [88, 186] width 153 height 9
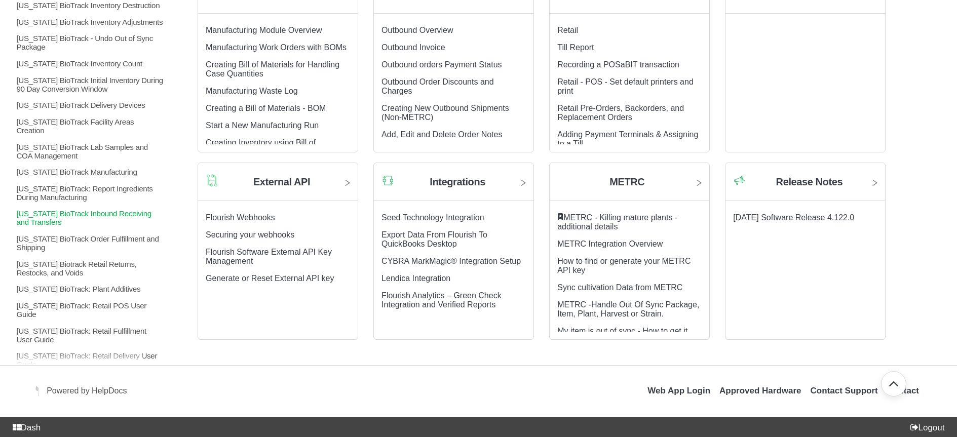
scroll to position [392, 0]
click at [84, 153] on p "Florida BioTrack Lab Samples and COA Management" at bounding box center [89, 151] width 149 height 17
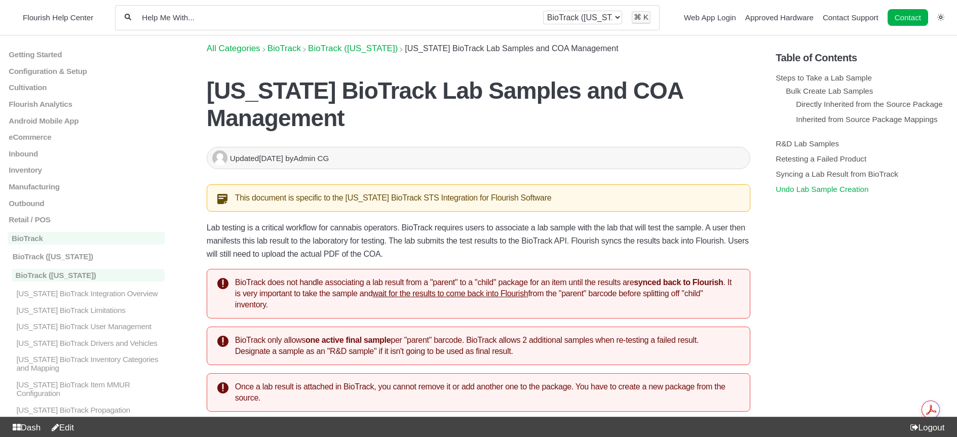
click at [807, 193] on link "Undo Lab Sample Creation" at bounding box center [821, 189] width 93 height 9
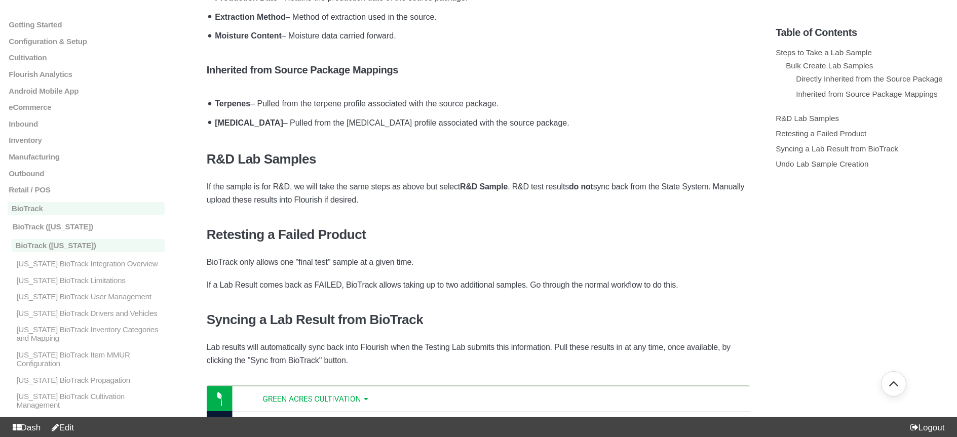
scroll to position [2984, 0]
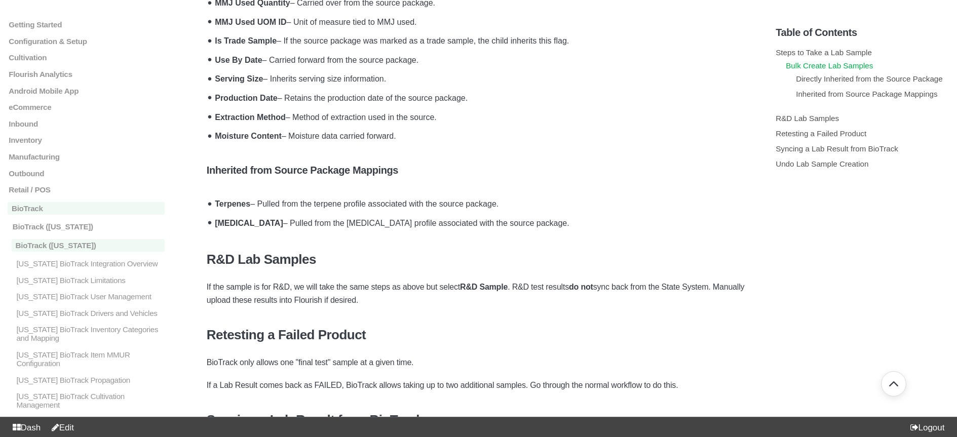
click at [814, 68] on link "Bulk Create Lab Samples" at bounding box center [828, 65] width 87 height 9
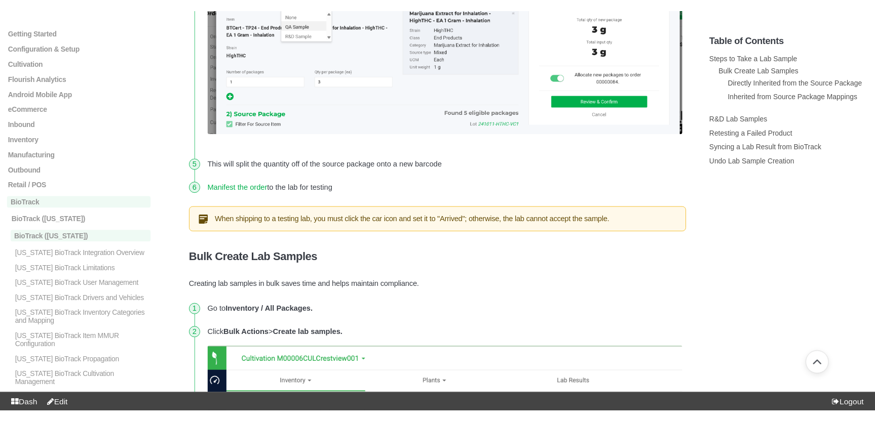
scroll to position [1117, 0]
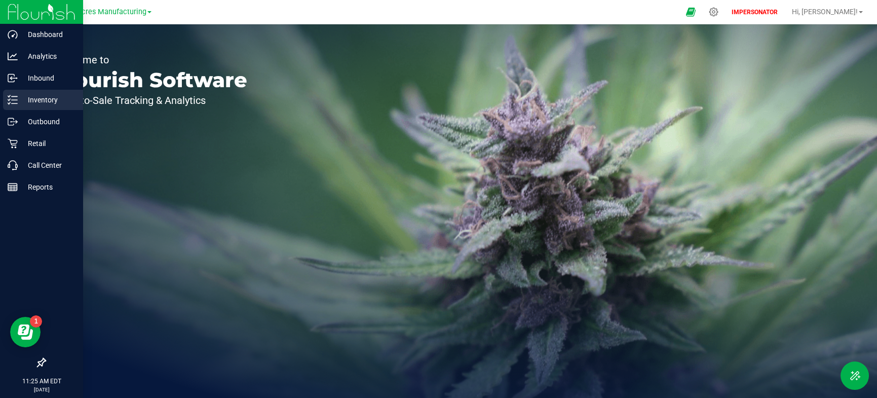
click at [54, 98] on p "Inventory" at bounding box center [48, 100] width 61 height 12
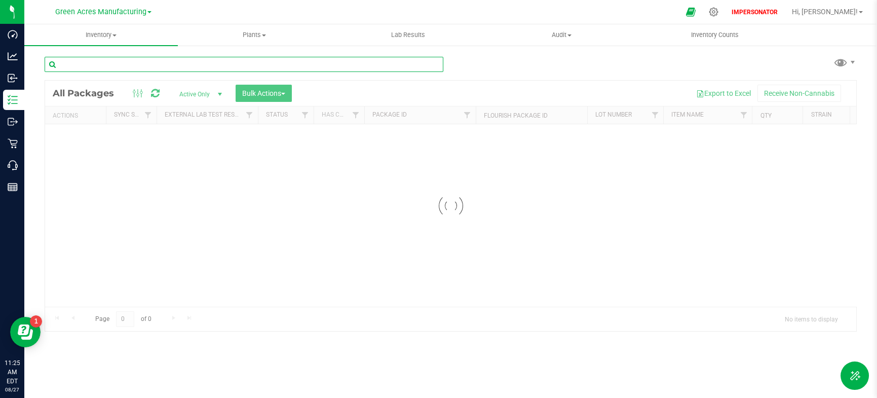
click at [164, 64] on input "text" at bounding box center [244, 64] width 399 height 15
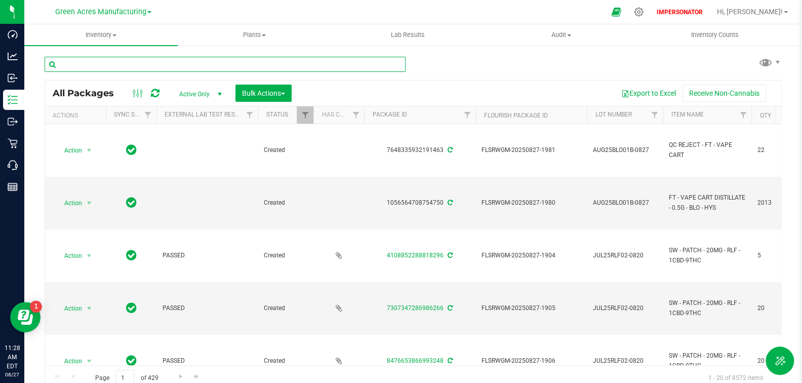
click at [124, 63] on input "text" at bounding box center [225, 64] width 361 height 15
paste input "W-AUG25FIC01-0812"
type input "W-AUG25FIC01-0812"
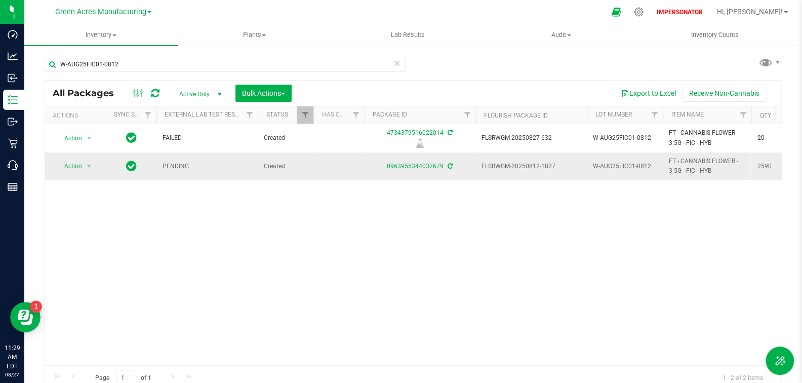
click at [449, 167] on icon at bounding box center [450, 166] width 5 height 6
click at [453, 167] on div "0963955344037679" at bounding box center [420, 167] width 114 height 10
drag, startPoint x: 452, startPoint y: 166, endPoint x: 456, endPoint y: 178, distance: 12.8
click at [456, 178] on td "0963955344037679" at bounding box center [419, 165] width 111 height 27
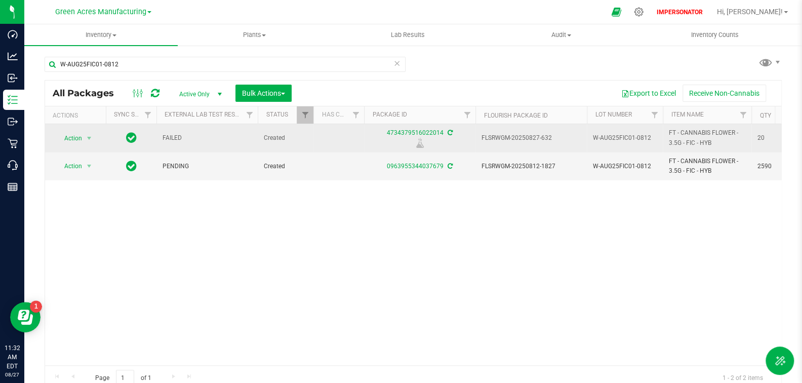
click at [128, 136] on icon at bounding box center [131, 137] width 11 height 12
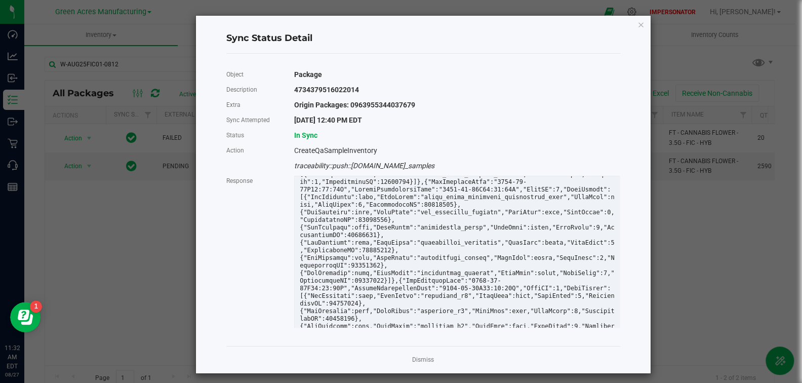
scroll to position [494, 0]
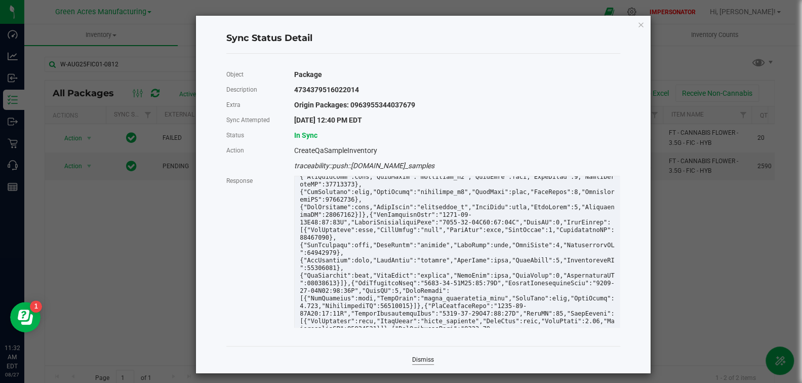
click at [421, 356] on link "Dismiss" at bounding box center [423, 360] width 22 height 9
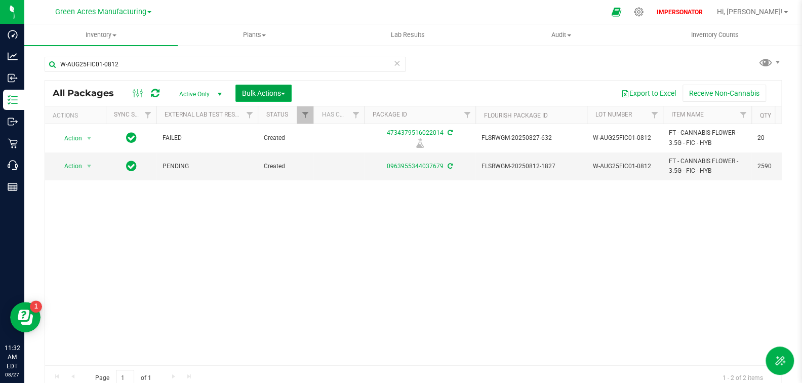
click at [287, 95] on button "Bulk Actions" at bounding box center [263, 93] width 56 height 17
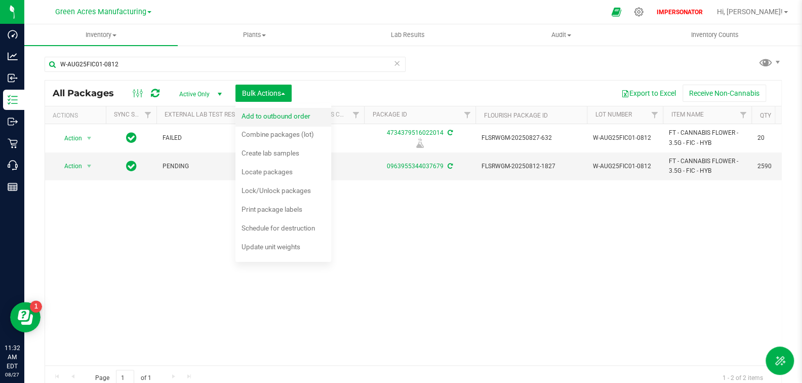
click at [283, 120] on div "Add to outbound order" at bounding box center [283, 117] width 83 height 16
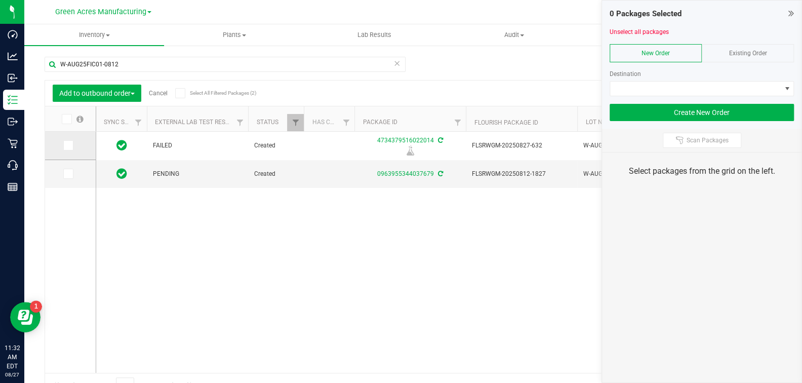
drag, startPoint x: 68, startPoint y: 144, endPoint x: 84, endPoint y: 154, distance: 19.1
click at [68, 145] on icon at bounding box center [67, 145] width 7 height 0
click at [0, 0] on input "checkbox" at bounding box center [0, 0] width 0 height 0
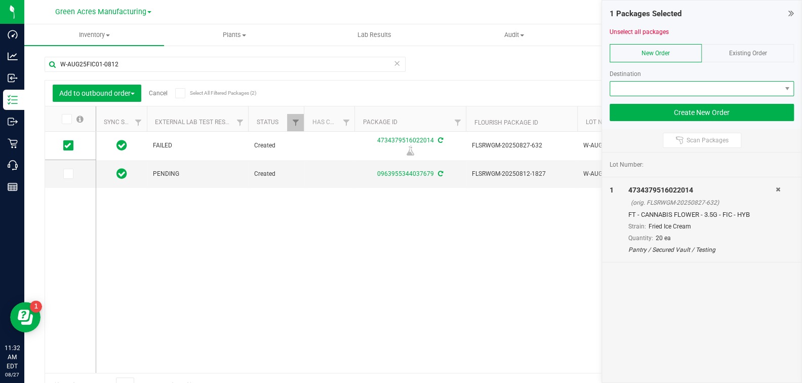
click at [721, 94] on span at bounding box center [695, 89] width 171 height 14
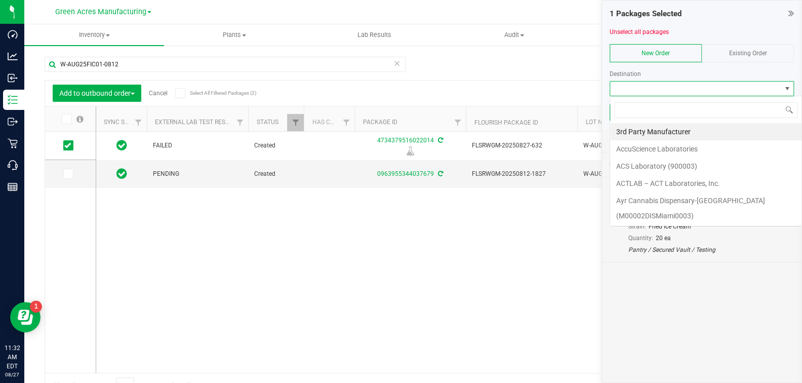
scroll to position [15, 184]
type input "us ca"
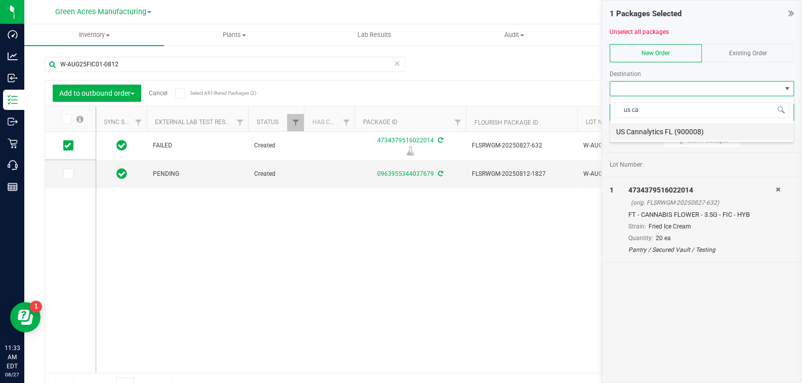
click at [686, 135] on li "US Cannalytics FL (900008)" at bounding box center [701, 131] width 183 height 17
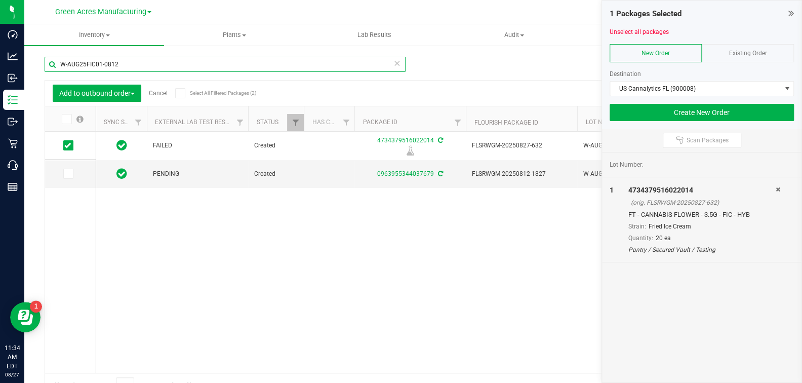
drag, startPoint x: 132, startPoint y: 65, endPoint x: 52, endPoint y: 64, distance: 79.5
click at [52, 64] on input "W-AUG25FIC01-0812" at bounding box center [225, 64] width 361 height 15
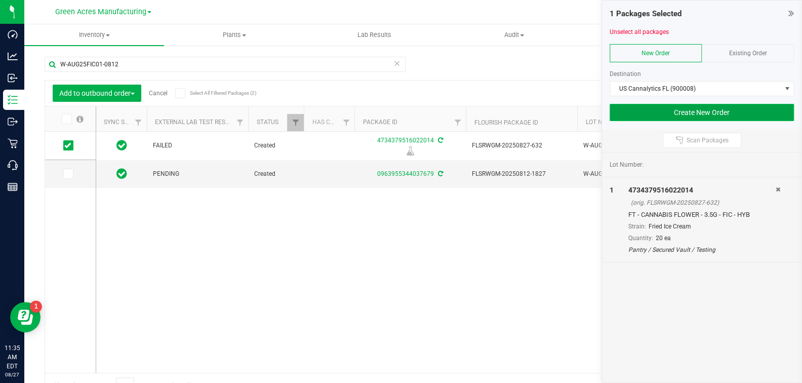
click at [733, 115] on button "Create New Order" at bounding box center [702, 112] width 184 height 17
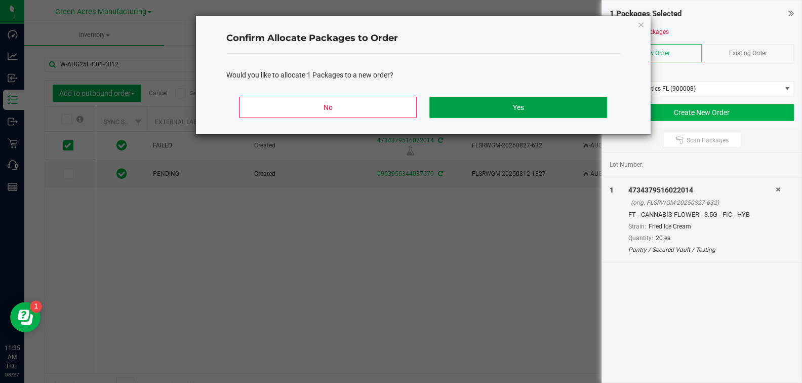
click at [528, 111] on button "Yes" at bounding box center [517, 107] width 177 height 21
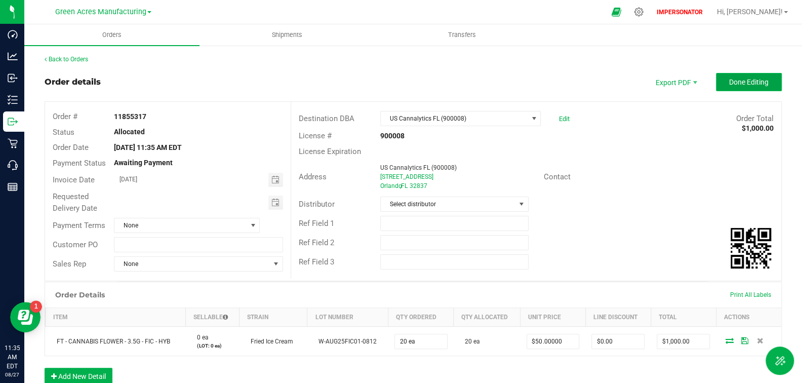
click at [744, 80] on span "Done Editing" at bounding box center [749, 82] width 40 height 8
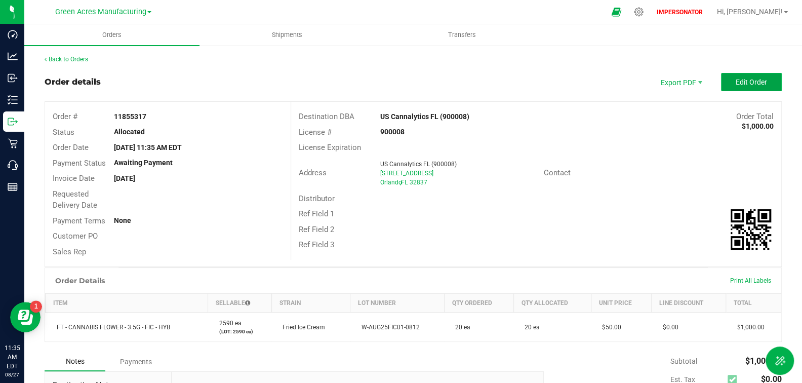
click at [736, 81] on span "Edit Order" at bounding box center [751, 82] width 31 height 8
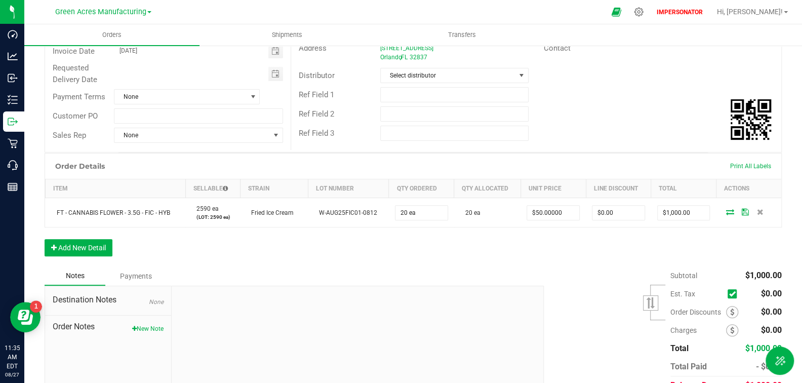
scroll to position [160, 0]
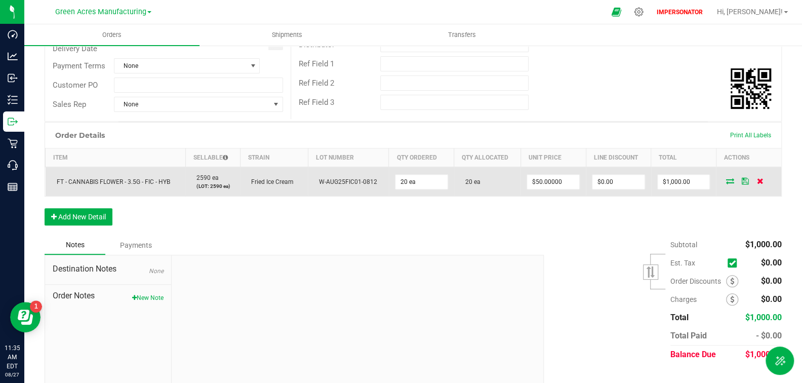
click at [757, 184] on icon at bounding box center [760, 181] width 7 height 6
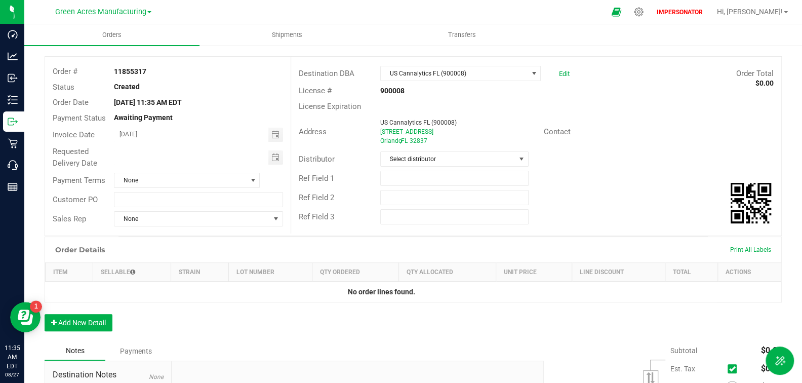
scroll to position [0, 0]
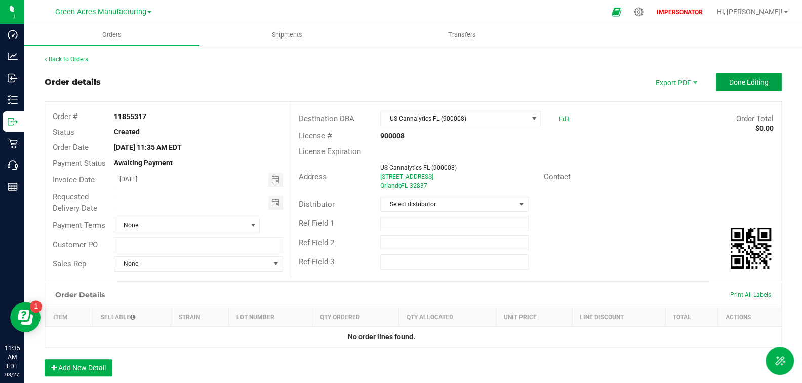
click at [737, 88] on button "Done Editing" at bounding box center [749, 82] width 66 height 18
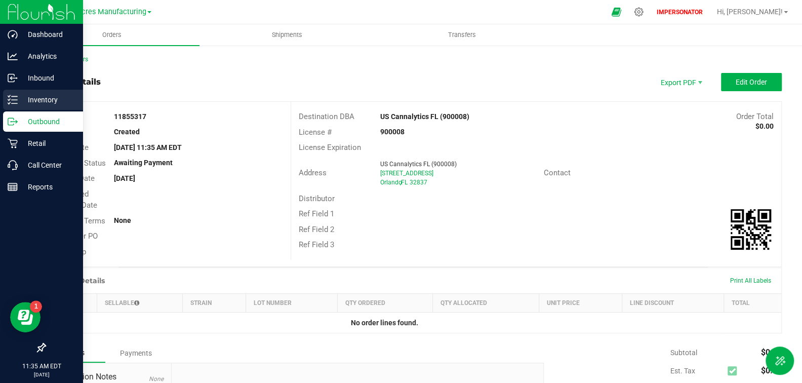
click at [41, 99] on p "Inventory" at bounding box center [48, 100] width 61 height 12
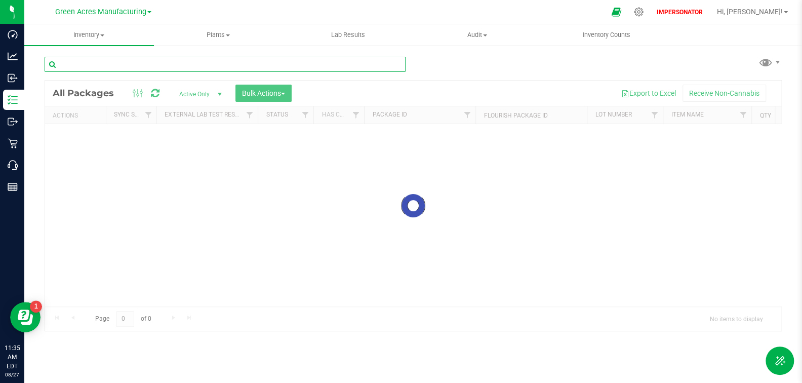
click at [150, 64] on input "text" at bounding box center [225, 64] width 361 height 15
paste input "W-AUG25FIC01-0812"
type input "W-AUG25FIC01-0812"
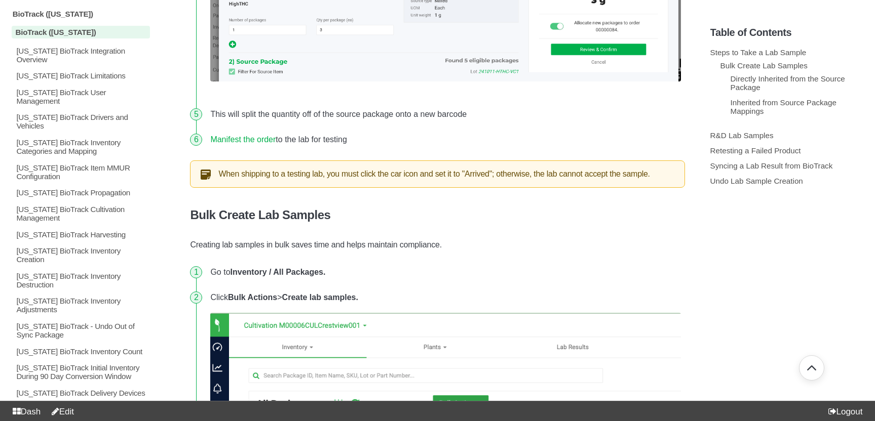
scroll to position [198, 0]
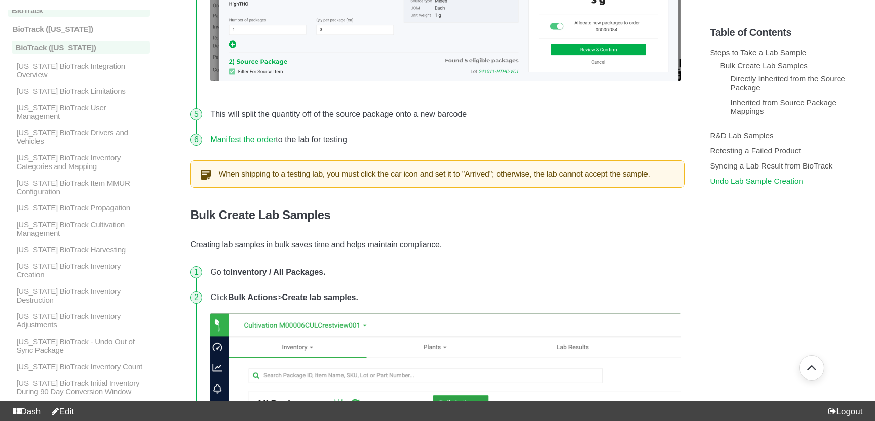
click at [735, 185] on link "Undo Lab Sample Creation" at bounding box center [756, 181] width 93 height 9
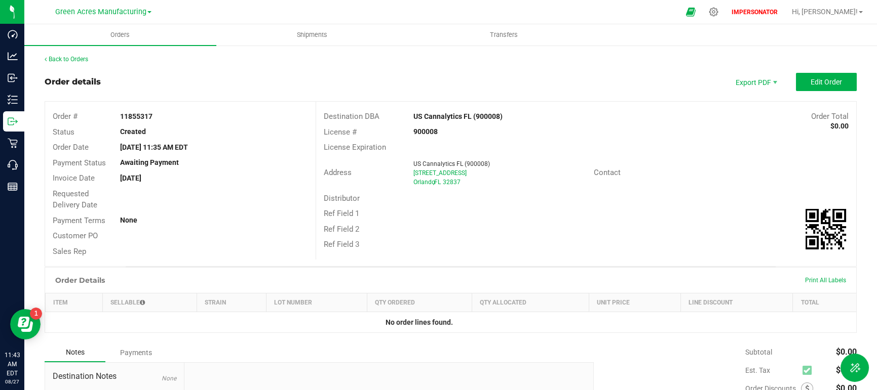
click at [141, 116] on strong "11855317" at bounding box center [136, 116] width 32 height 8
copy strong "11855317"
click at [72, 57] on link "Back to Orders" at bounding box center [67, 59] width 44 height 7
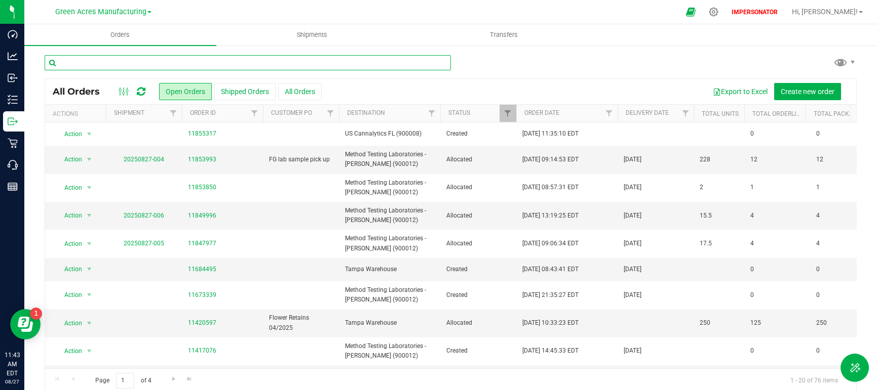
click at [93, 66] on input "text" at bounding box center [248, 62] width 406 height 15
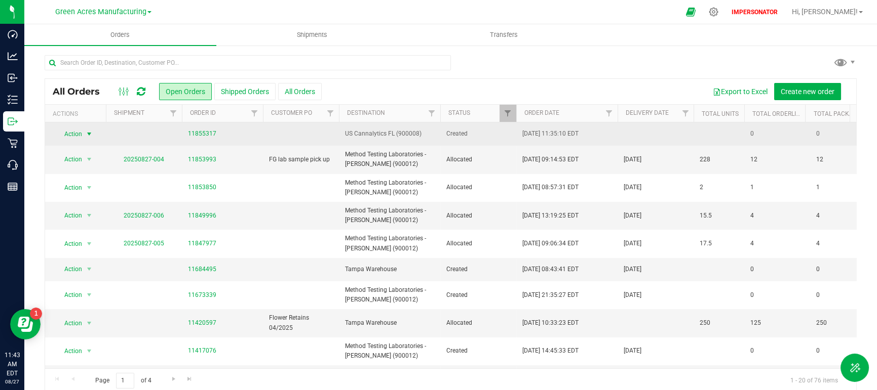
click at [87, 132] on span "select" at bounding box center [89, 134] width 8 height 8
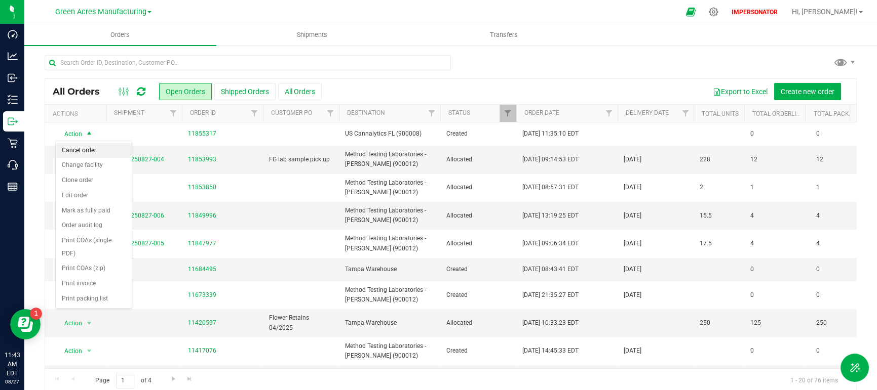
click at [97, 152] on li "Cancel order" at bounding box center [94, 150] width 76 height 15
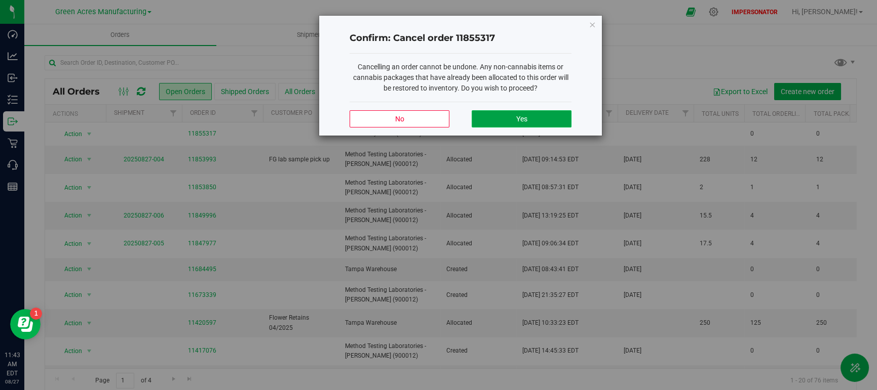
click at [539, 122] on button "Yes" at bounding box center [521, 118] width 100 height 17
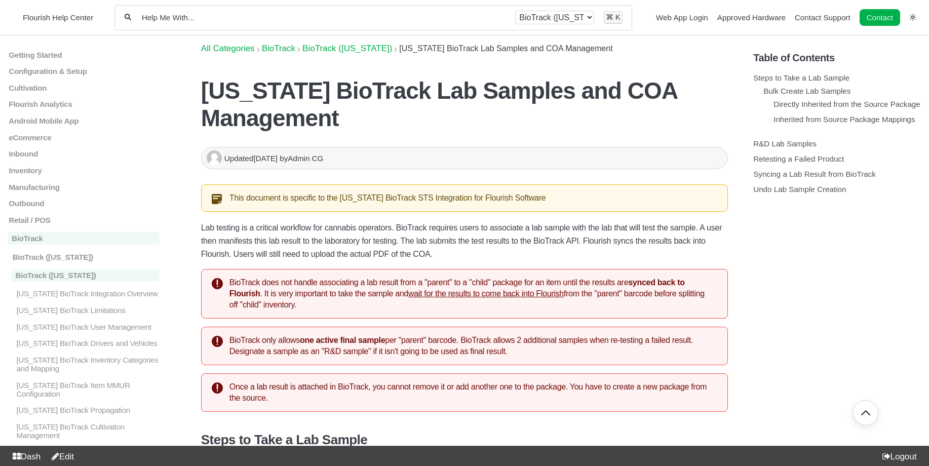
scroll to position [3575, 0]
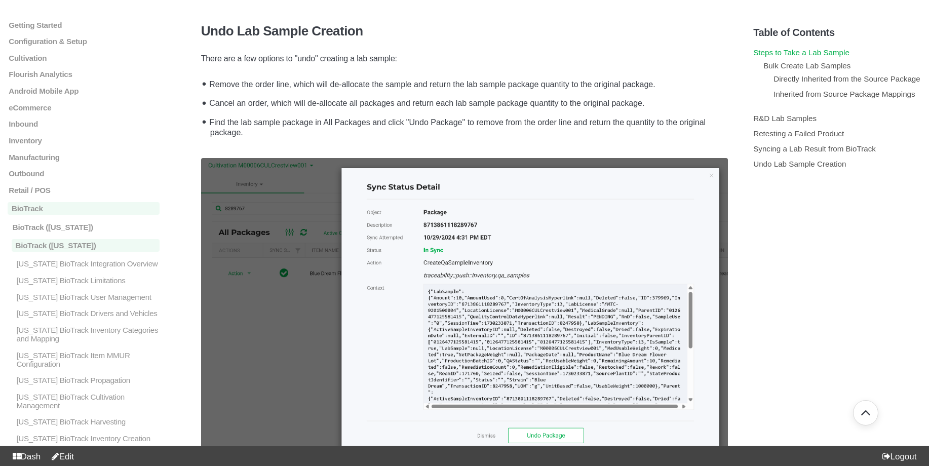
click at [787, 54] on link "Steps to Take a Lab Sample" at bounding box center [801, 52] width 96 height 9
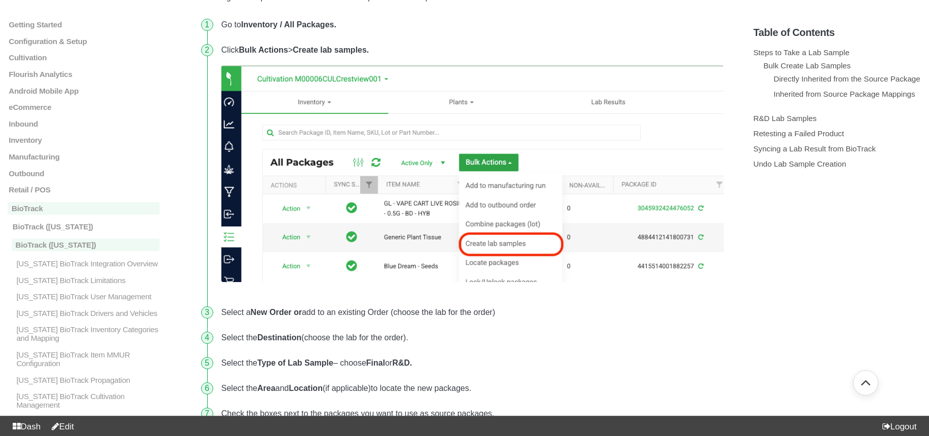
scroll to position [1459, 0]
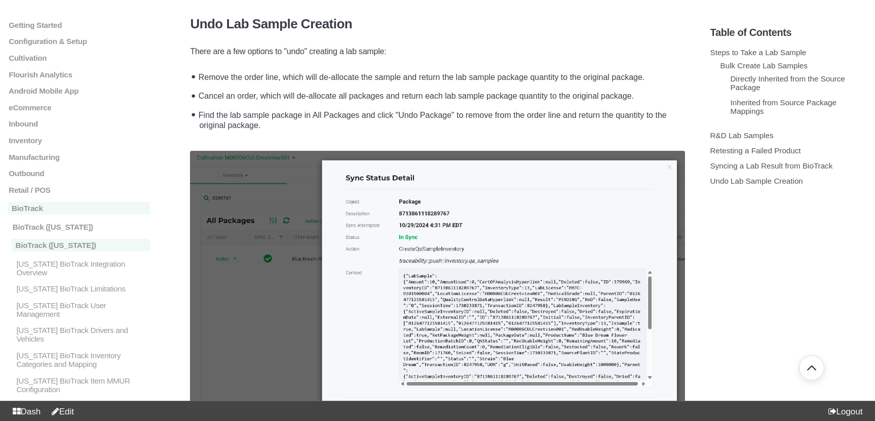
scroll to position [198, 0]
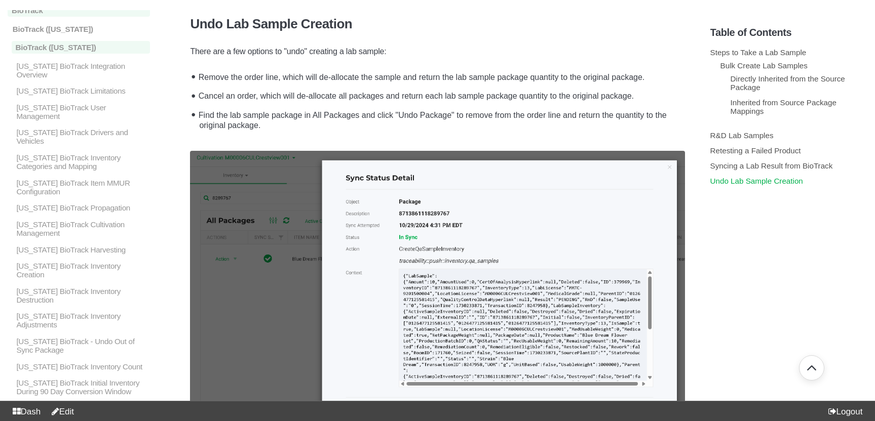
click at [759, 185] on link "Undo Lab Sample Creation" at bounding box center [756, 181] width 93 height 9
